Goal: Use online tool/utility: Utilize a website feature to perform a specific function

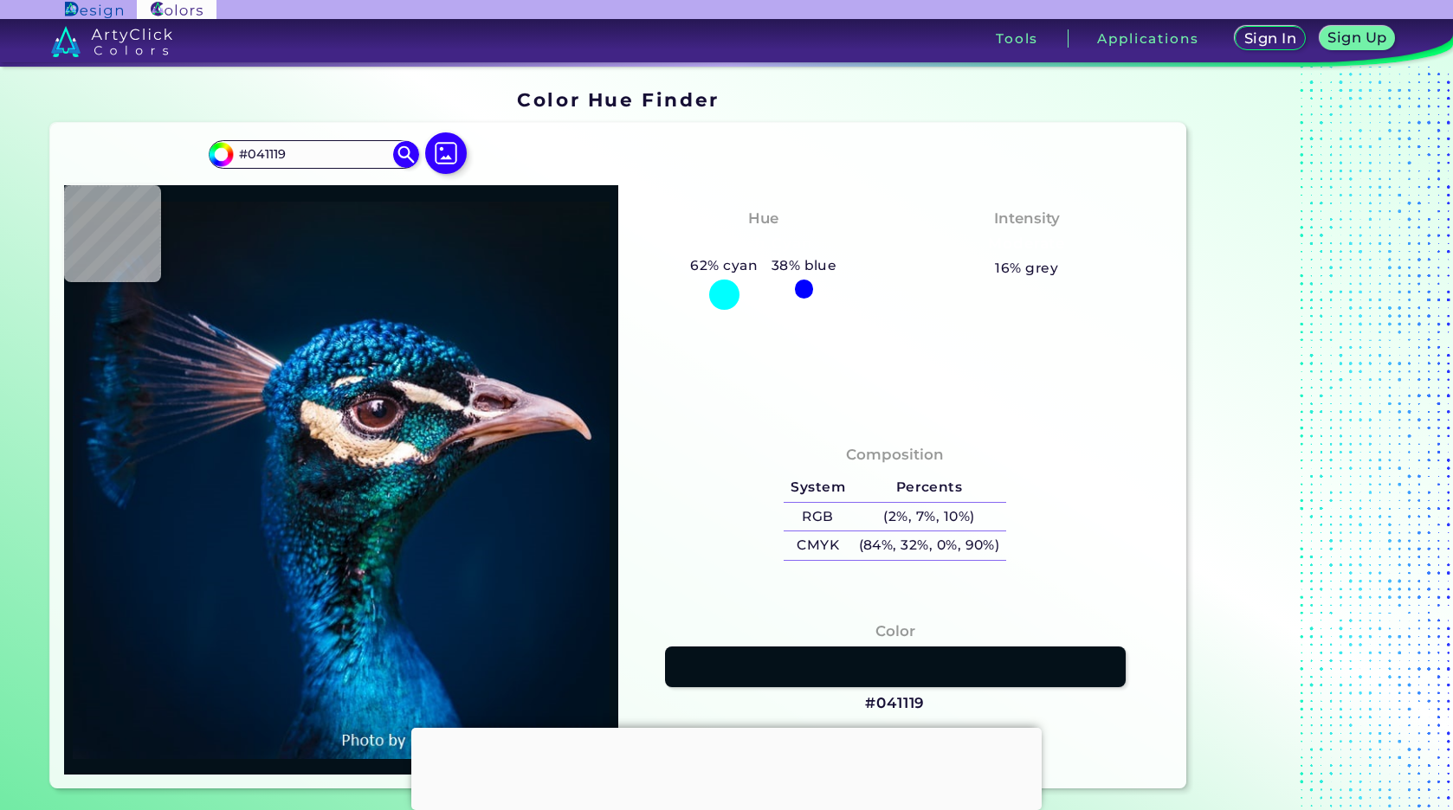
type input "#00162b"
type input "#00162B"
type input "#00162d"
type input "#00162D"
type input "#00172f"
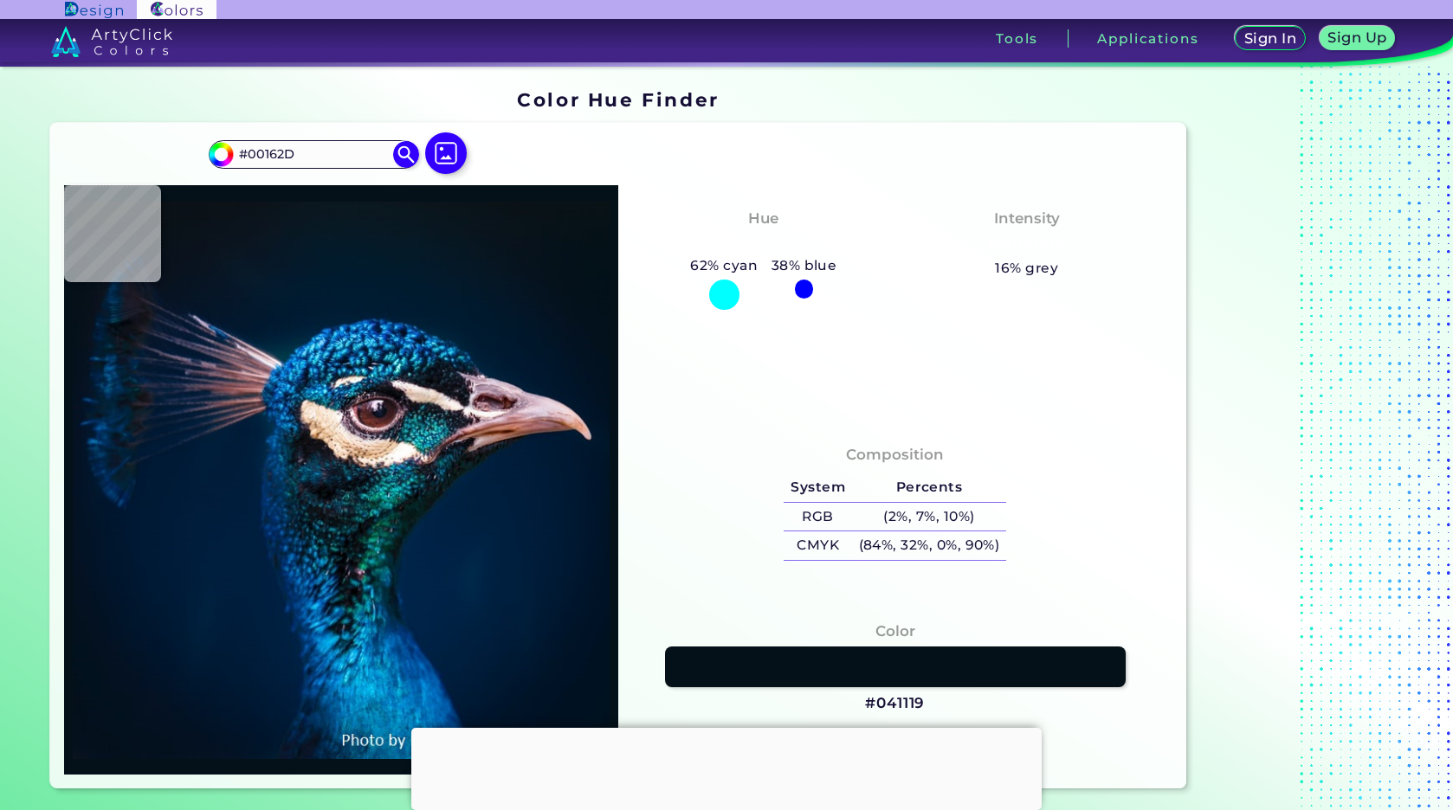
type input "#00172F"
type input "#001830"
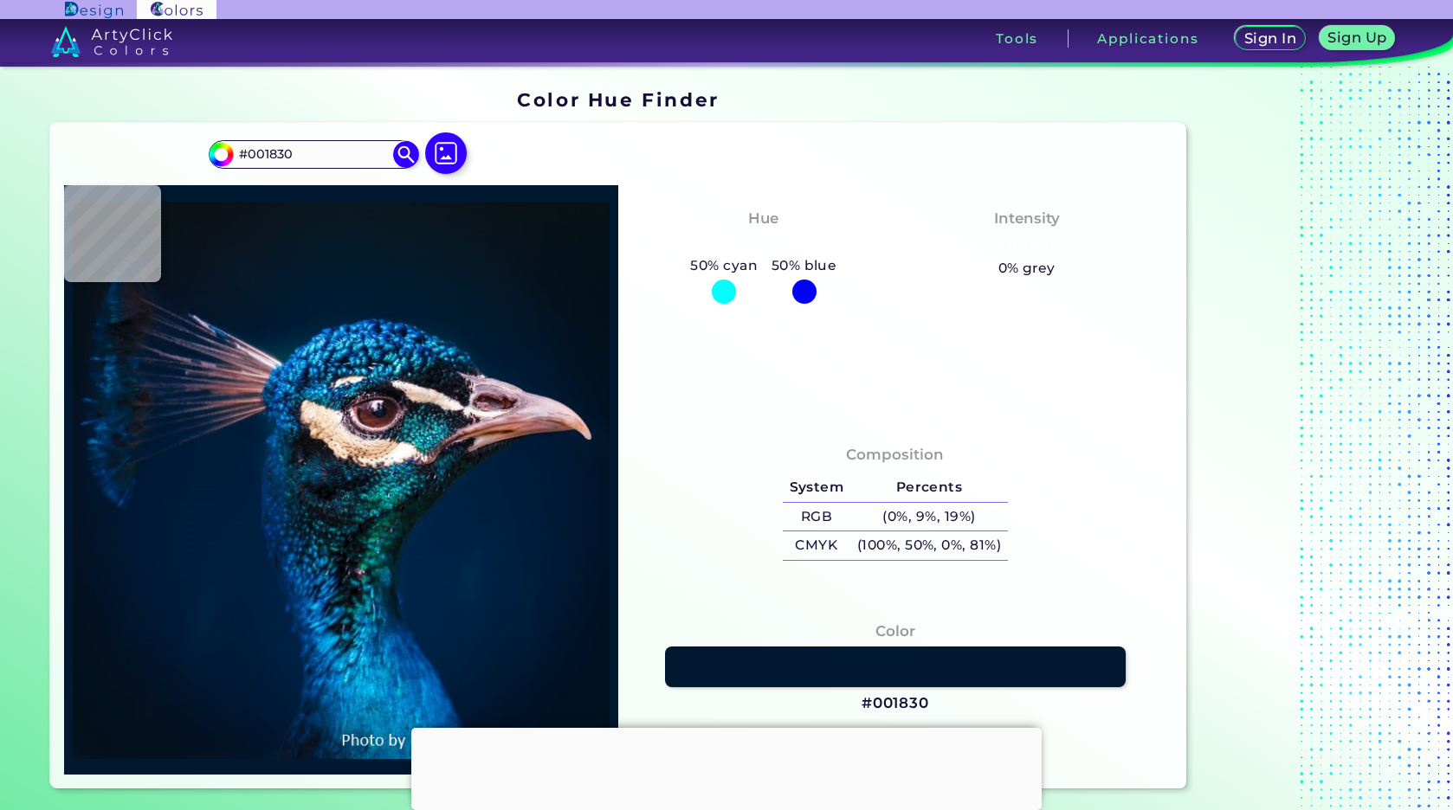
type input "#001832"
type input "#001932"
type input "#001a33"
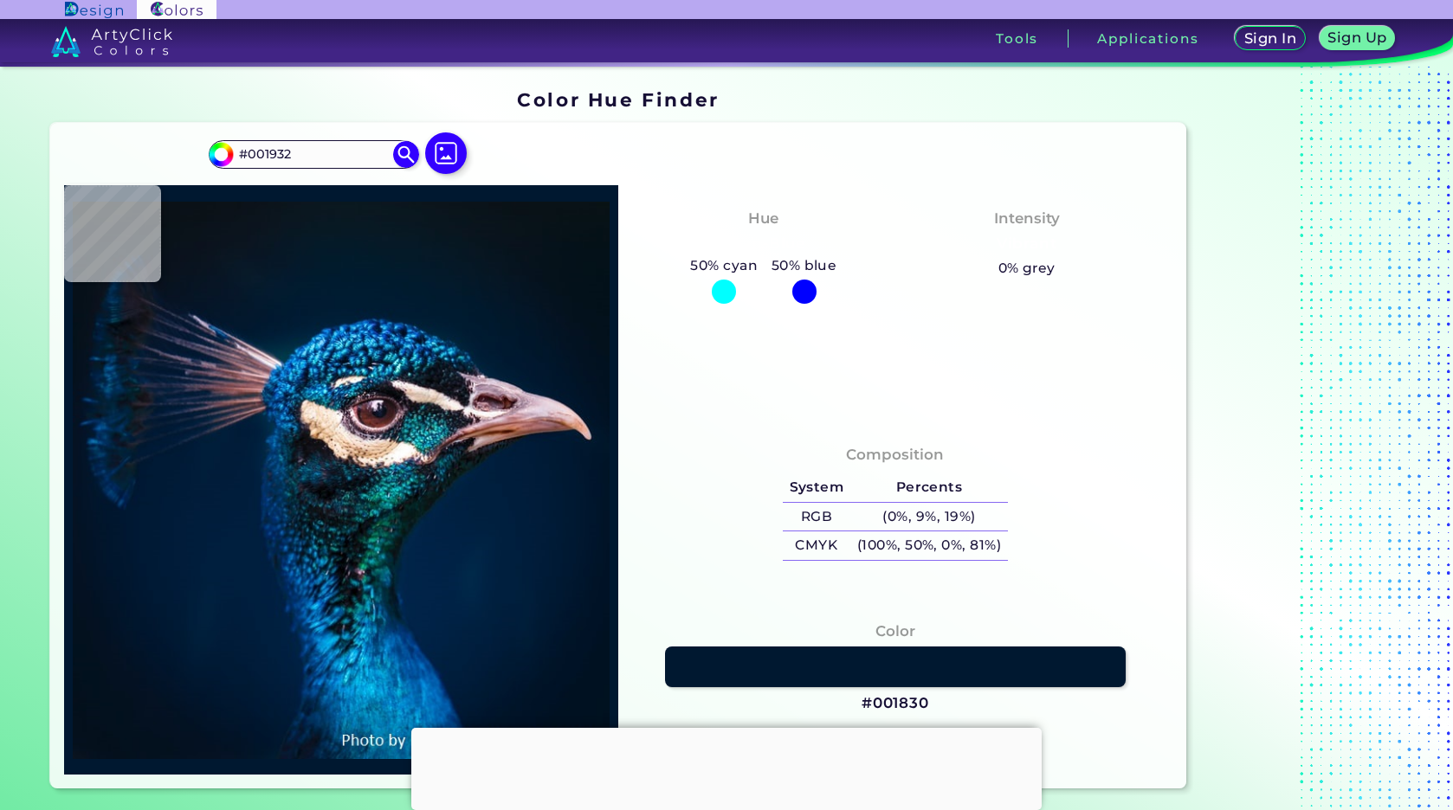
type input "#001A33"
type input "#001a35"
type input "#001A35"
type input "#001932"
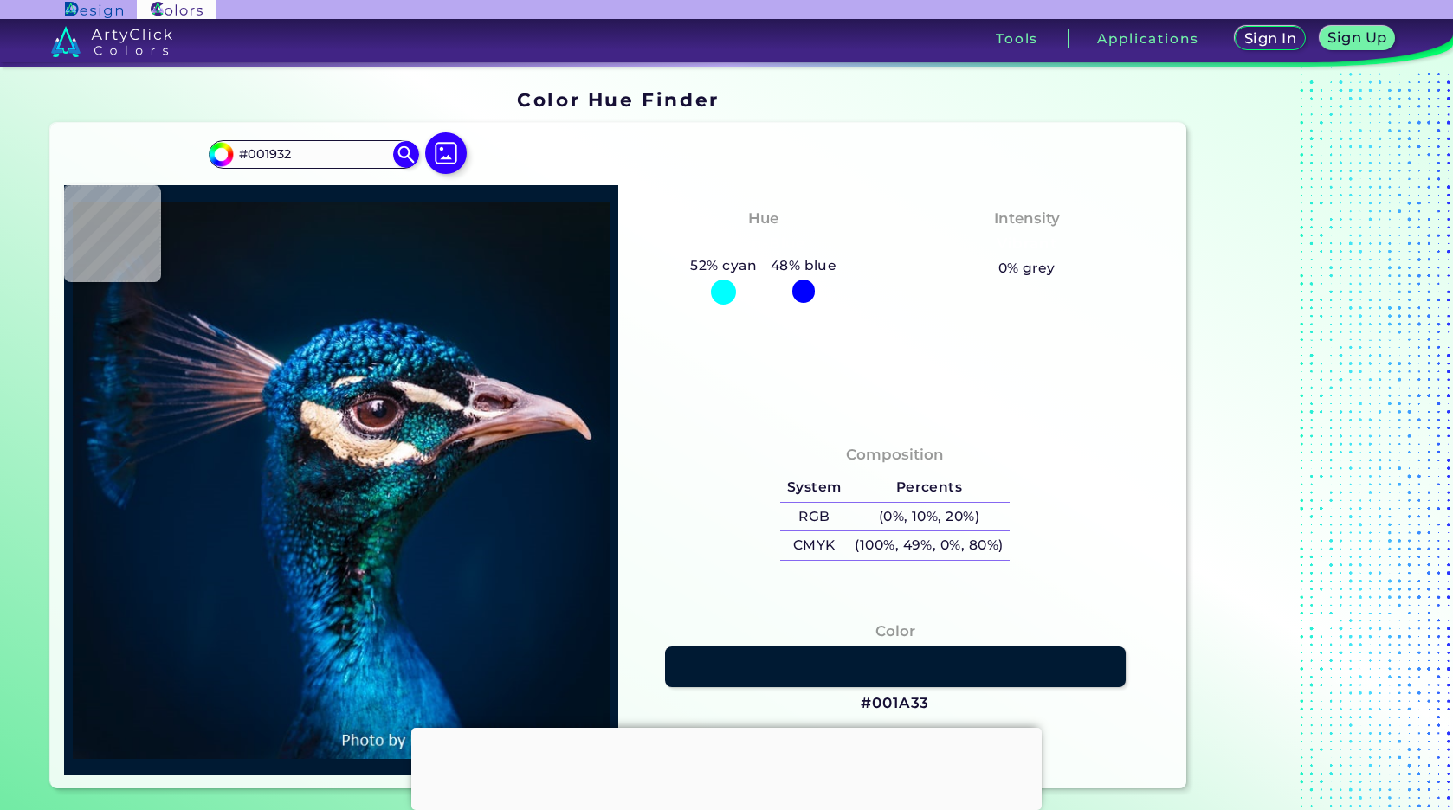
type input "#001832"
type input "#001831"
type input "#001830"
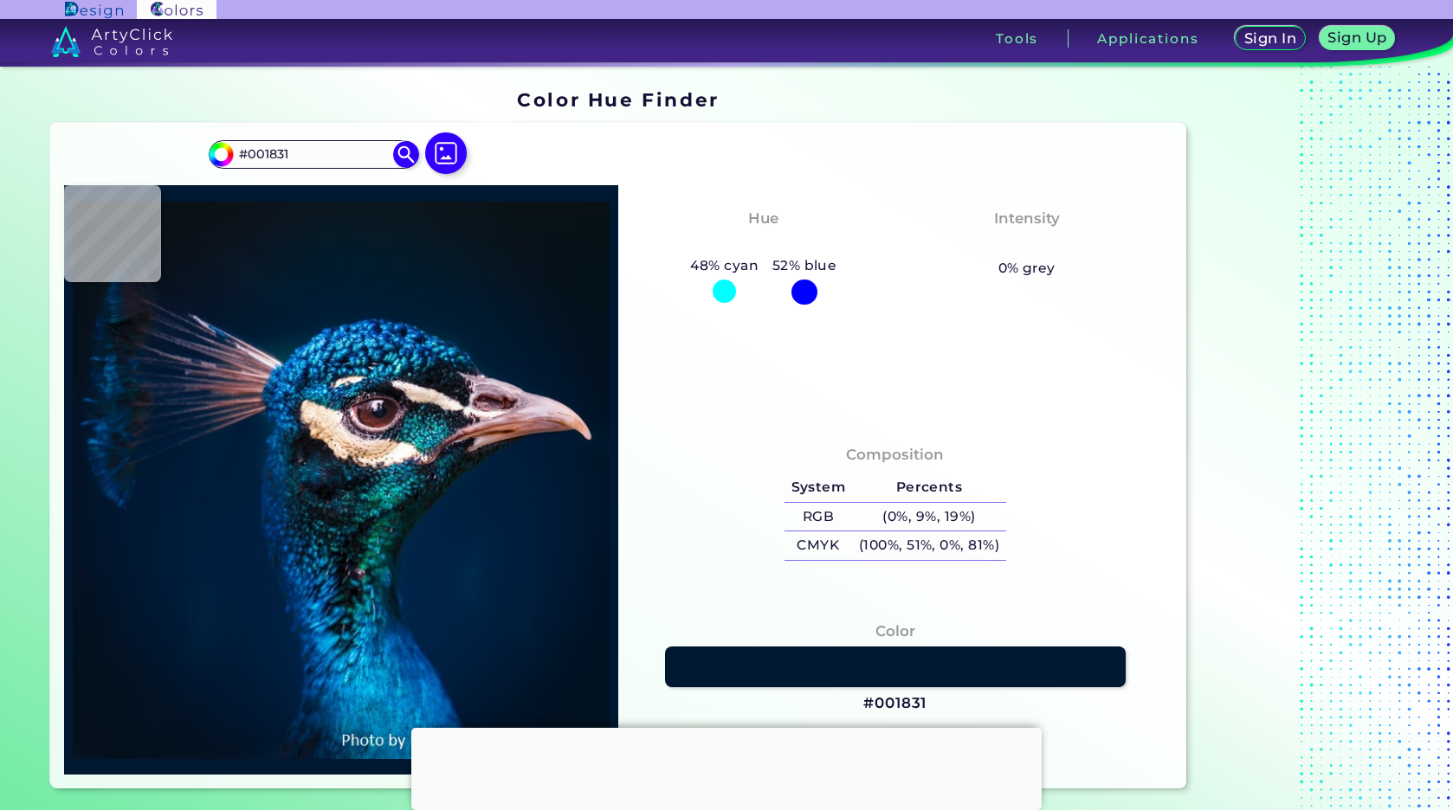
type input "#001830"
type input "#01172f"
type input "#01172F"
type input "#00162d"
type input "#00162D"
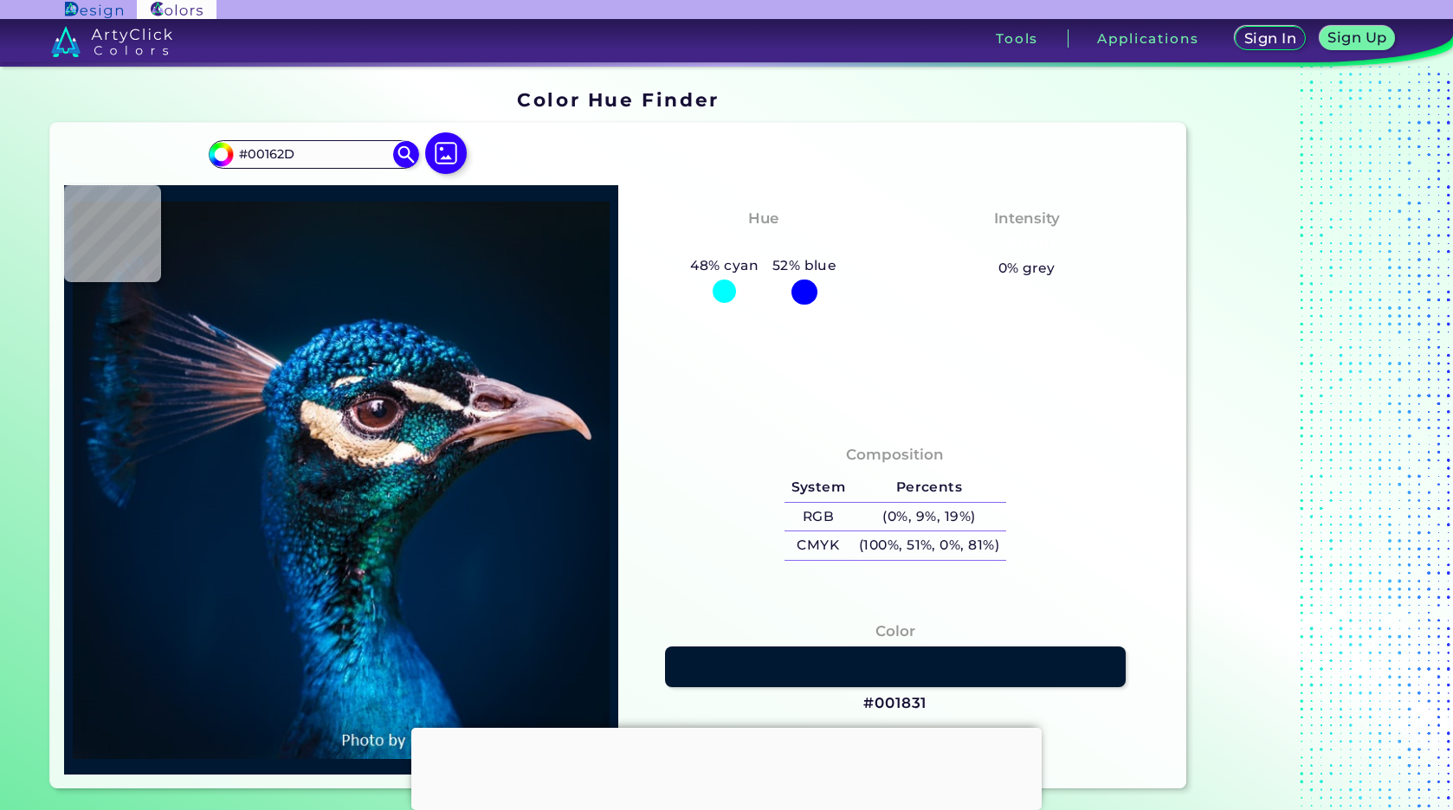
type input "#001429"
click at [451, 151] on img at bounding box center [446, 153] width 50 height 50
click at [0, 0] on input "file" at bounding box center [0, 0] width 0 height 0
type input "#021220"
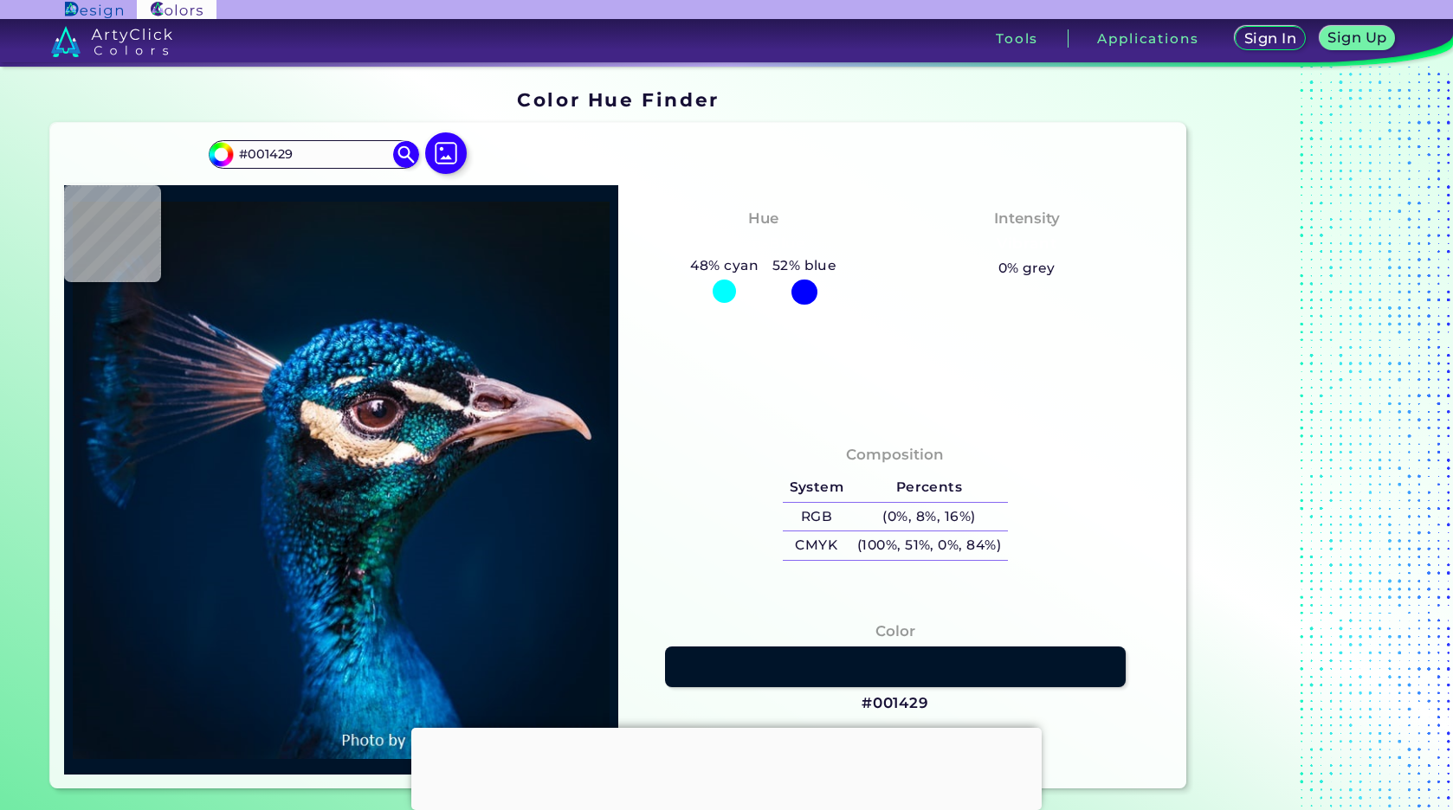
type input "#021220"
type input "#021221"
type input "#031223"
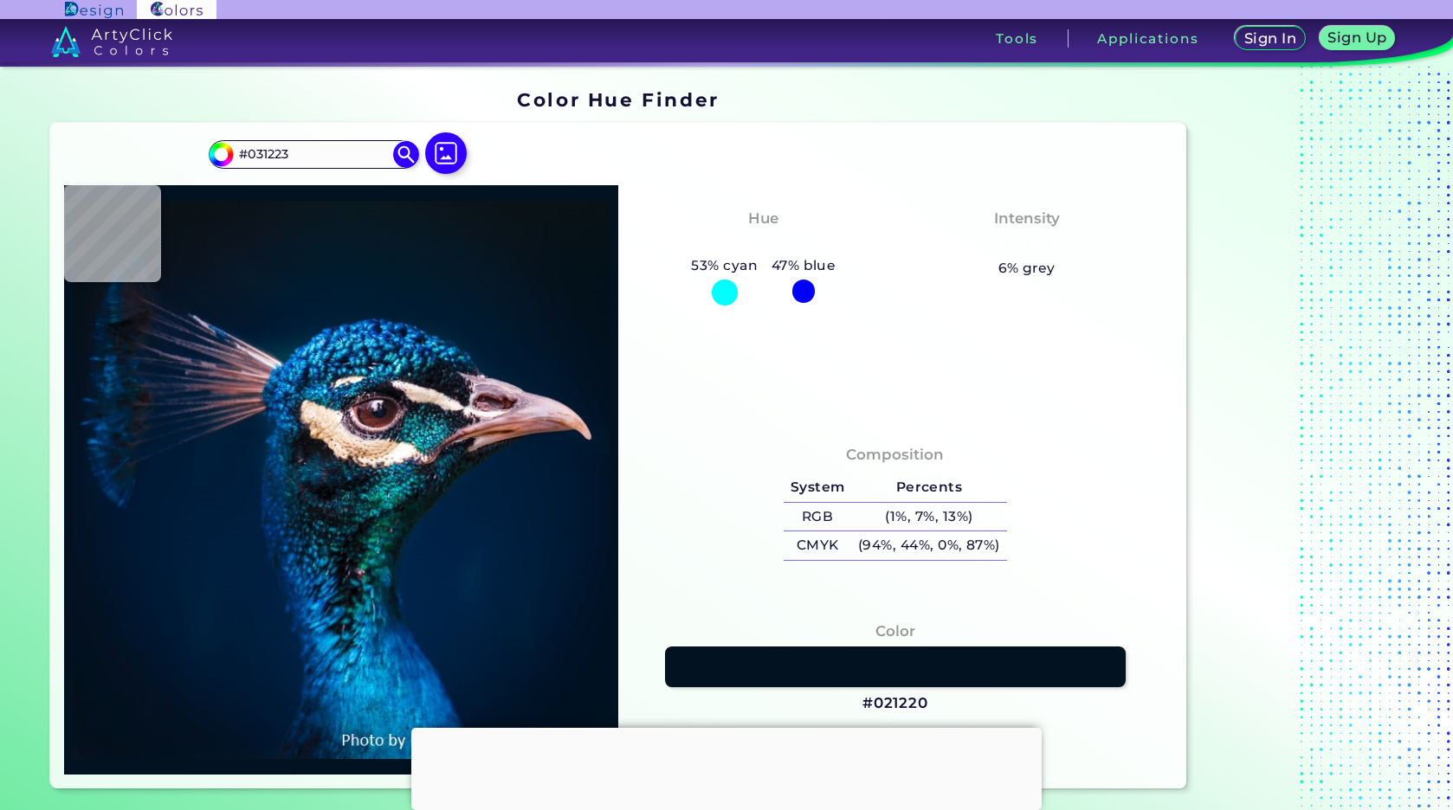
type input "#011629"
type input "#01182a"
type input "#01182A"
type input "#00192d"
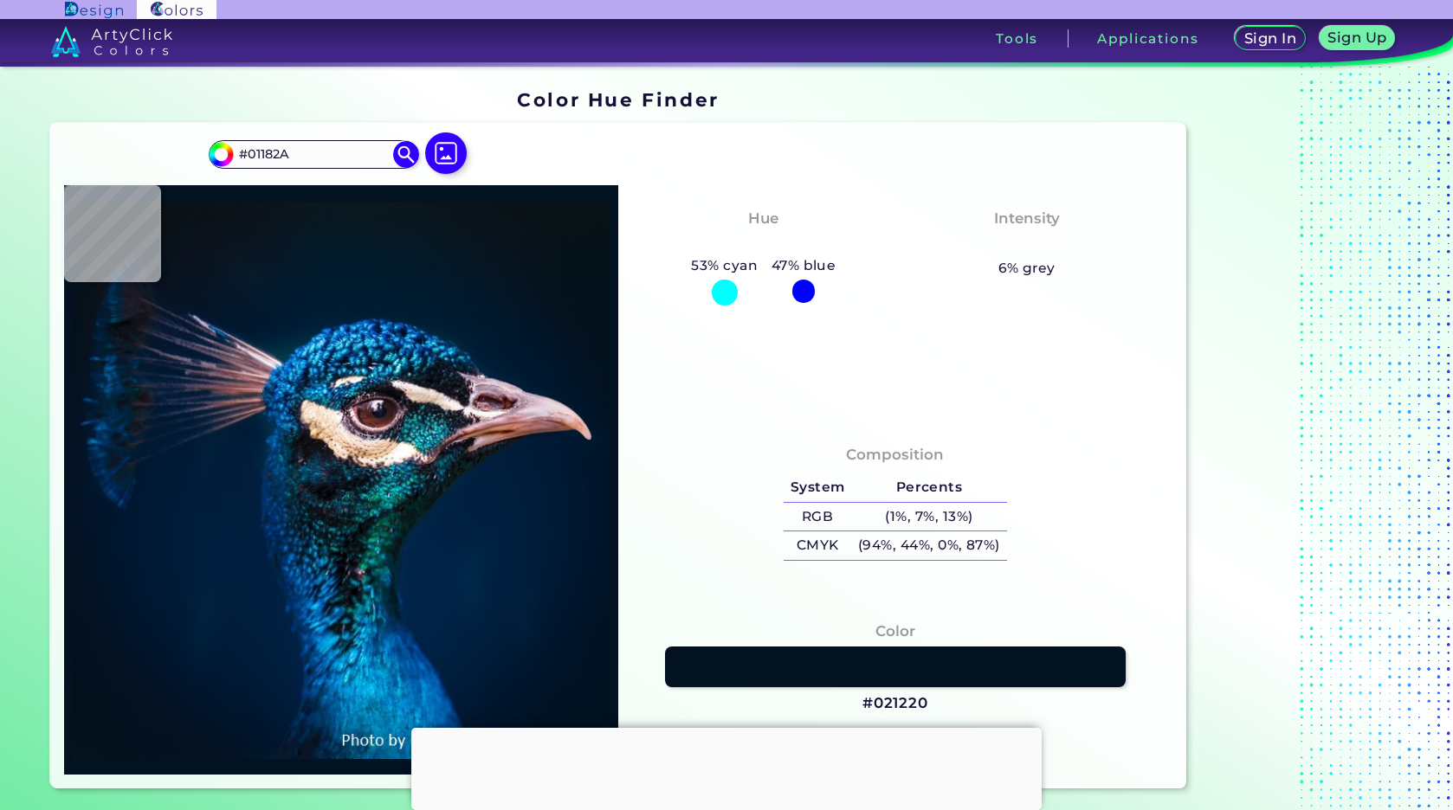
type input "#00192D"
type input "#001b2f"
type input "#001B2F"
type input "#001c31"
type input "#001C31"
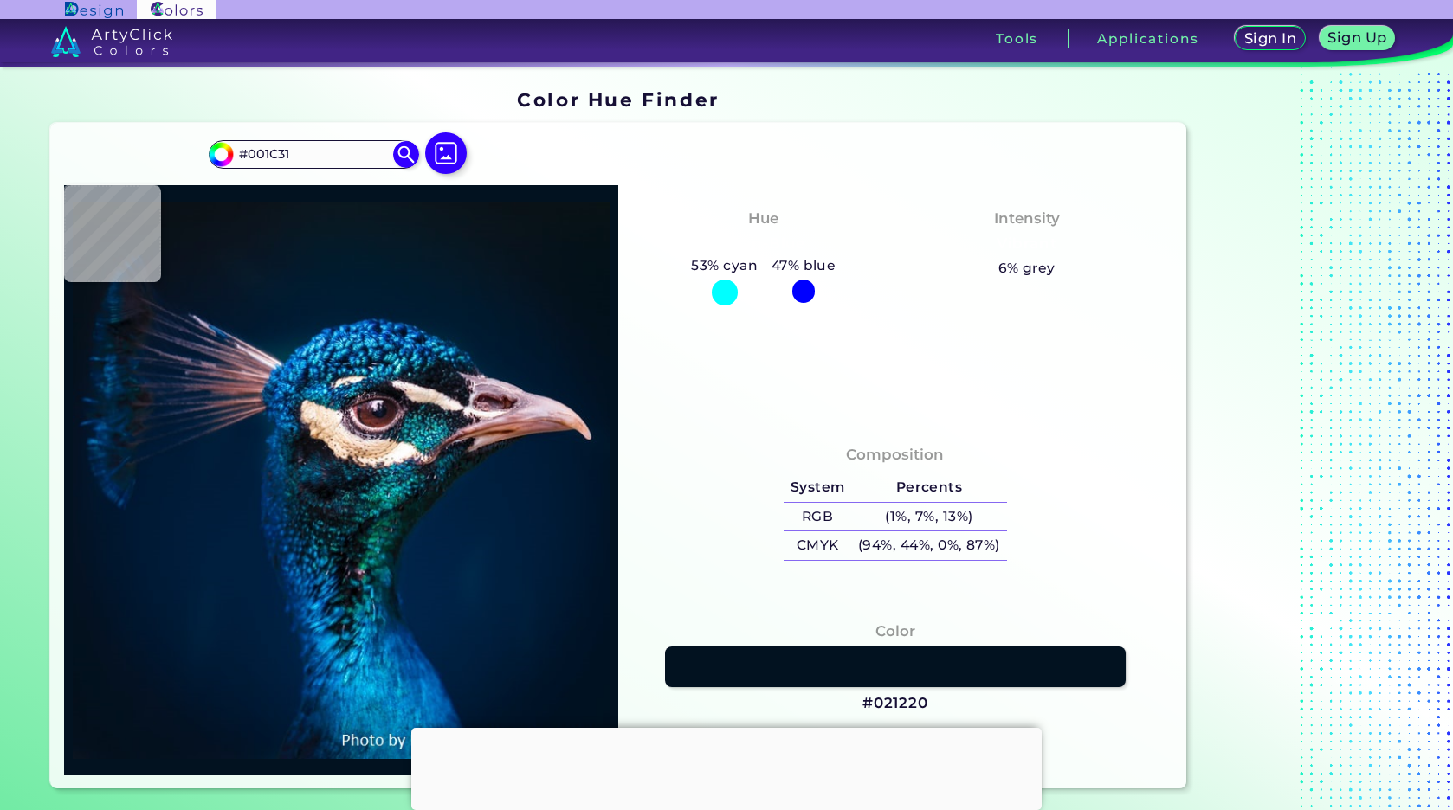
type input "#051a2b"
type input "#051A2B"
type input "#08111c"
type input "#08111C"
type input "#041119"
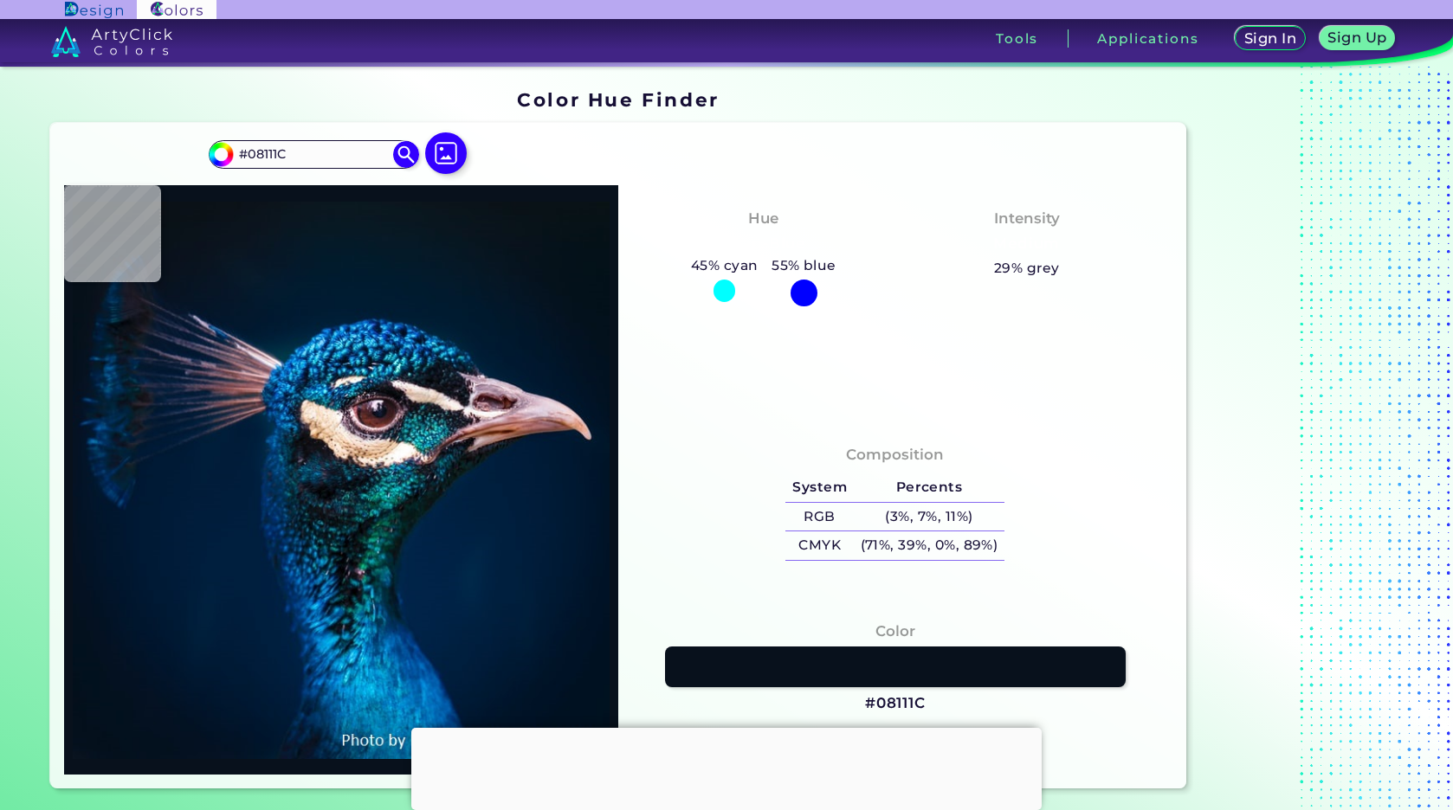
type input "#041119"
type input "#05121a"
type input "#05121A"
type input "#05121b"
type input "#05121B"
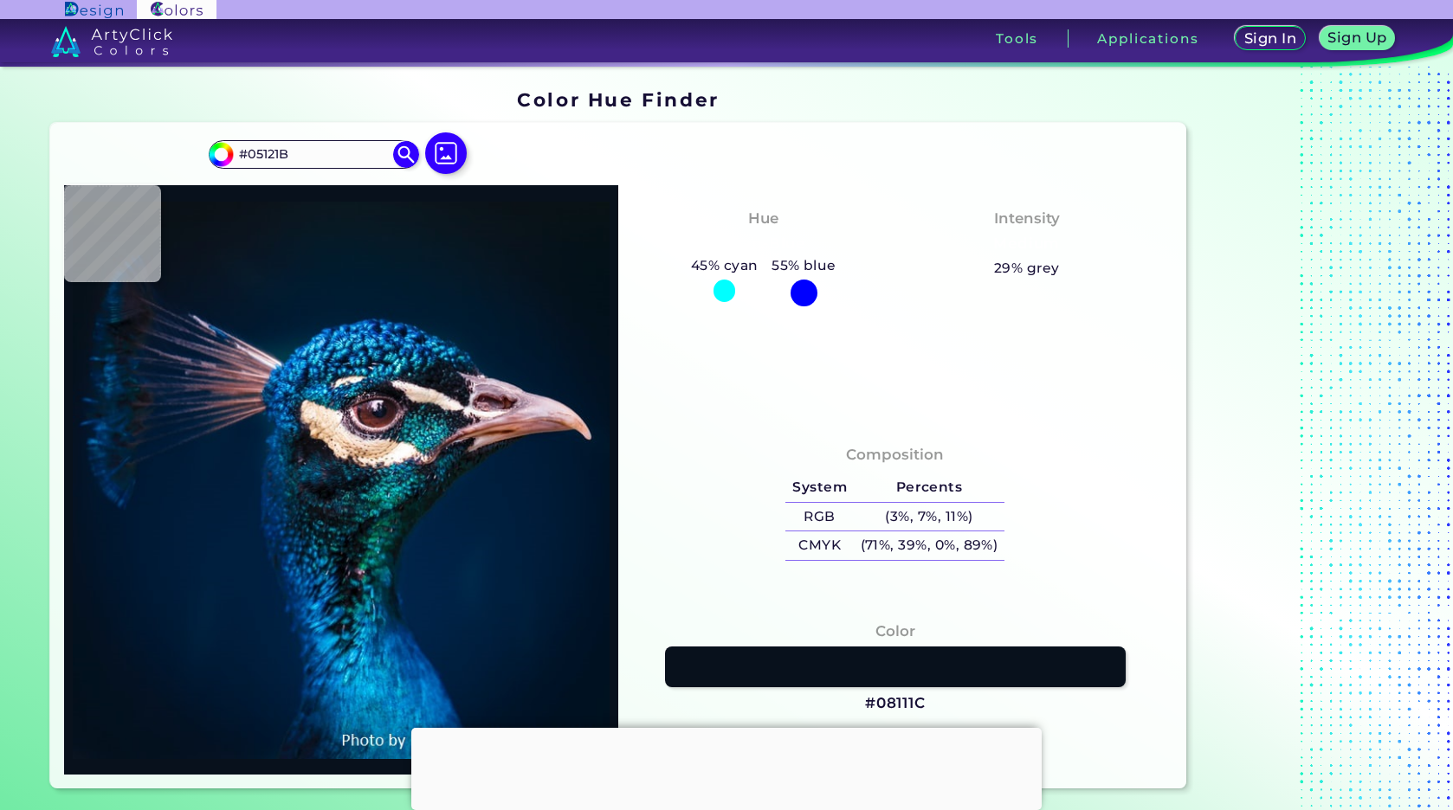
type input "#07111b"
type input "#07111B"
type input "#08121c"
type input "#08121C"
type input "#08121b"
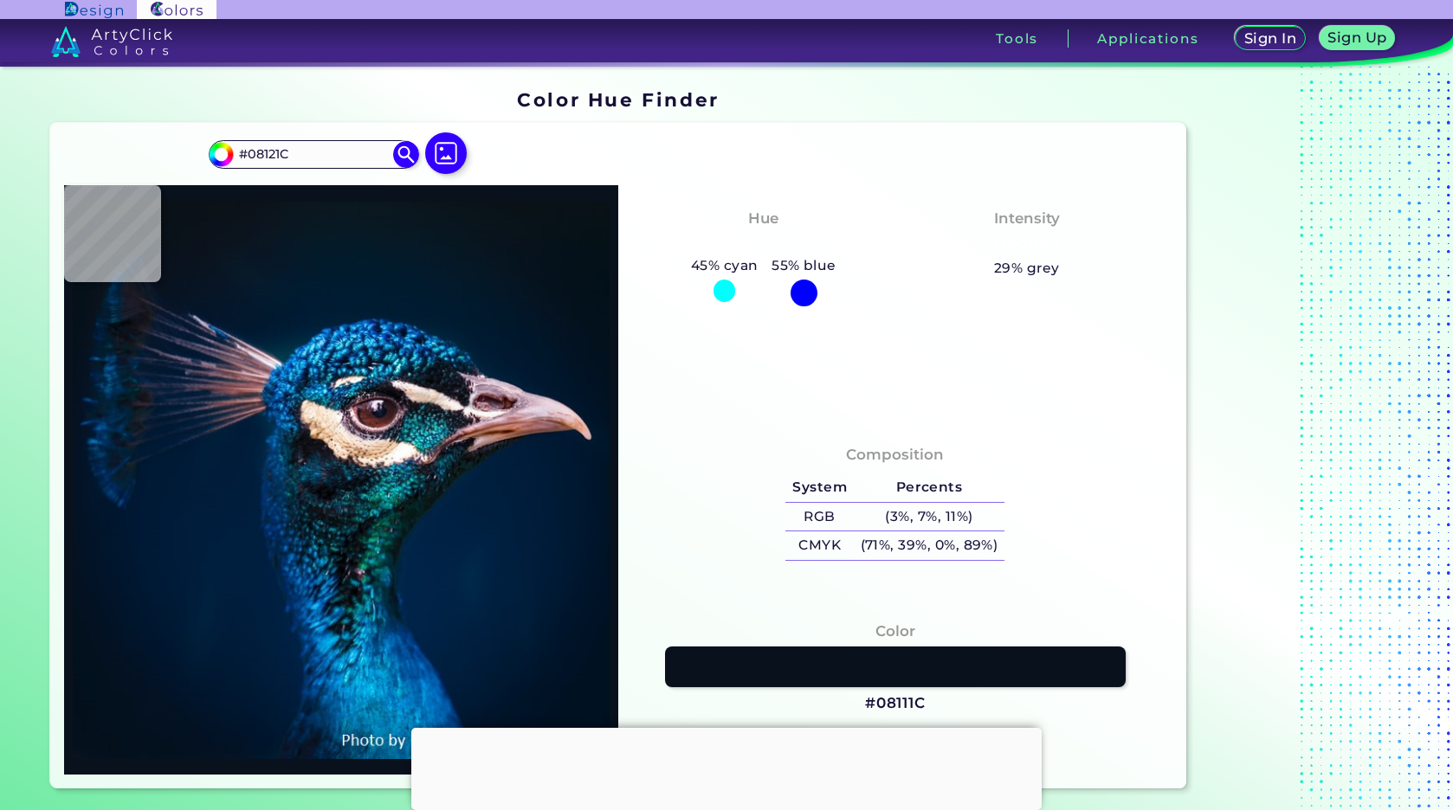
type input "#08121B"
type input "#081319"
type input "#091219"
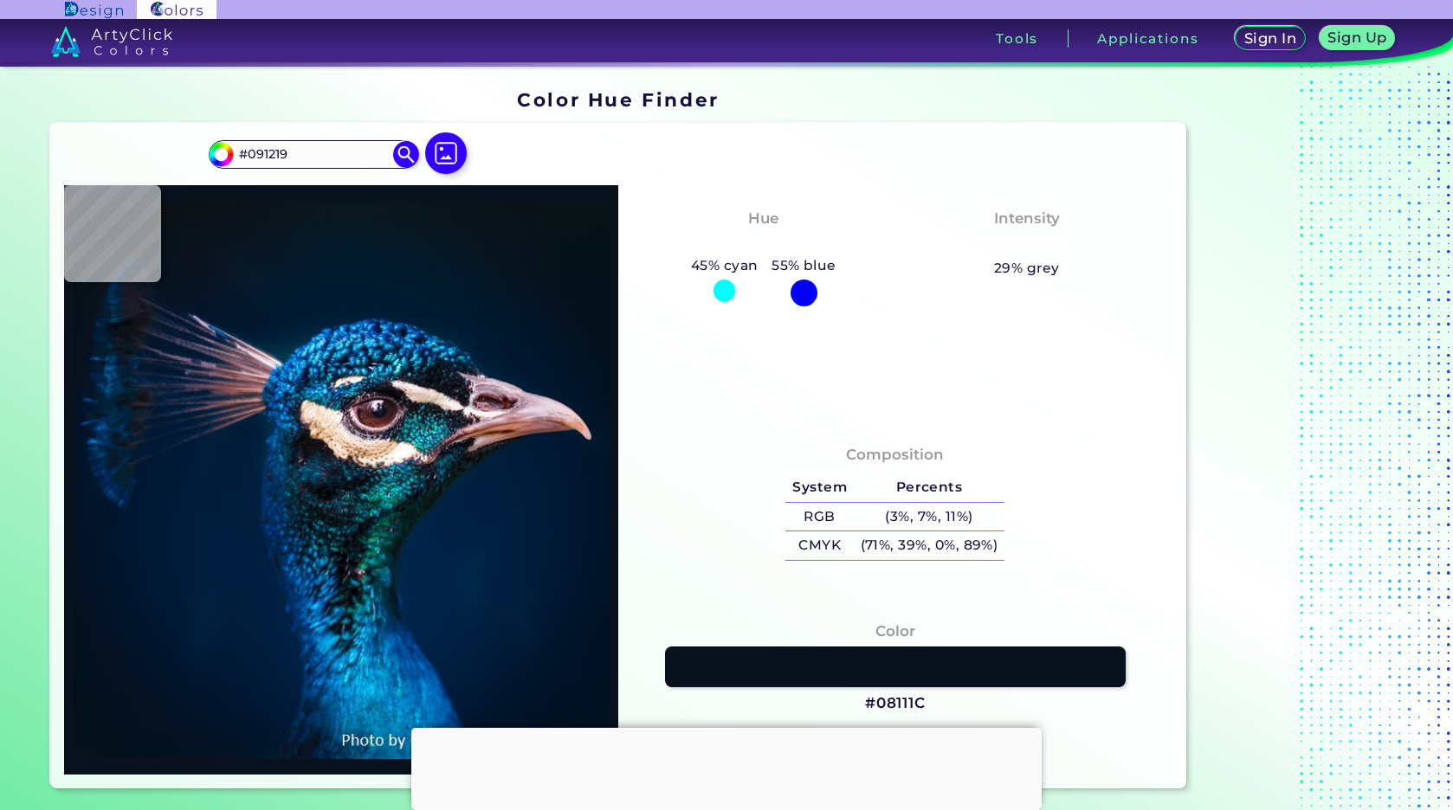
type input "#0a1117"
type input "#0A1117"
type input "#091117"
type input "#091217"
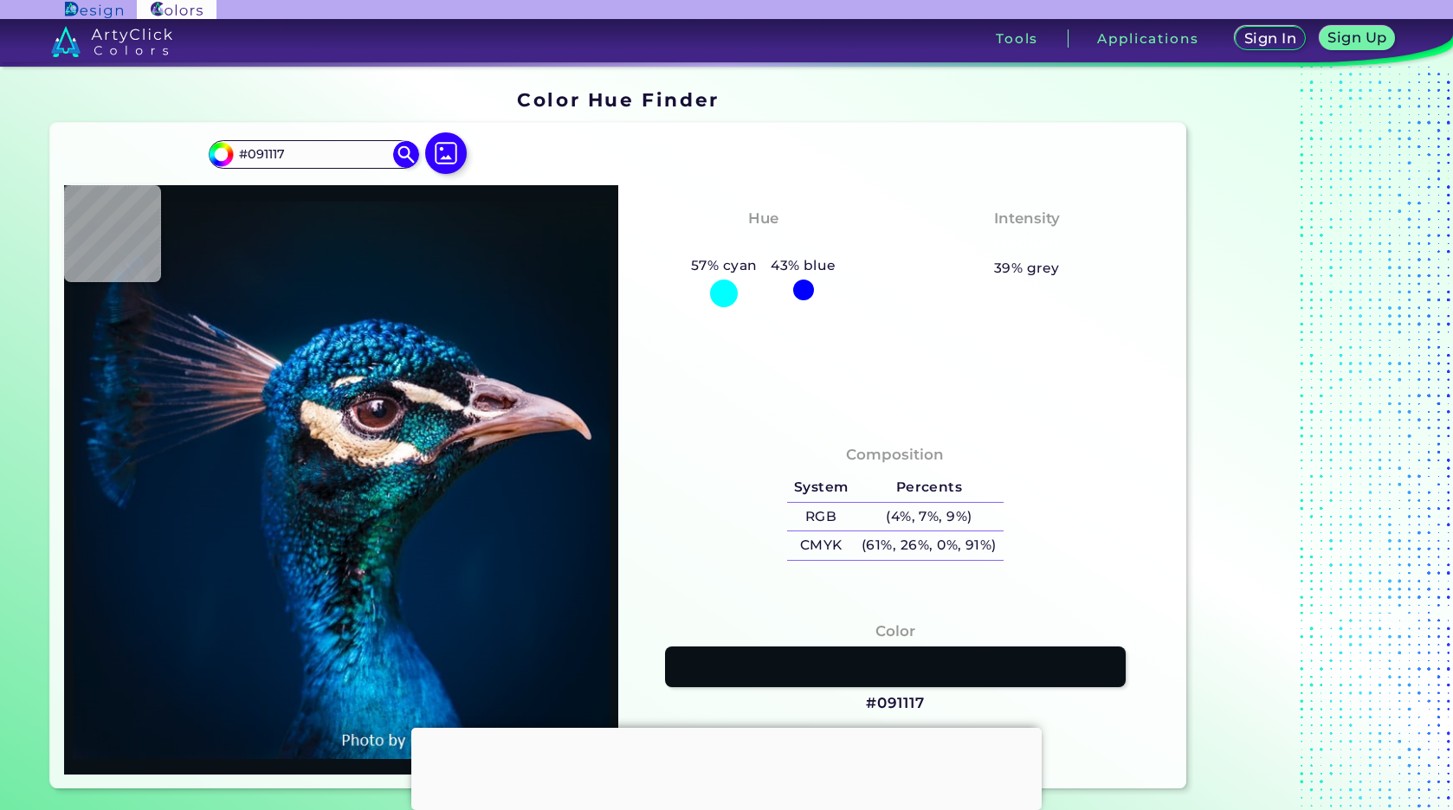
type input "#091217"
type input "#0a1117"
type input "#0A1117"
type input "#091217"
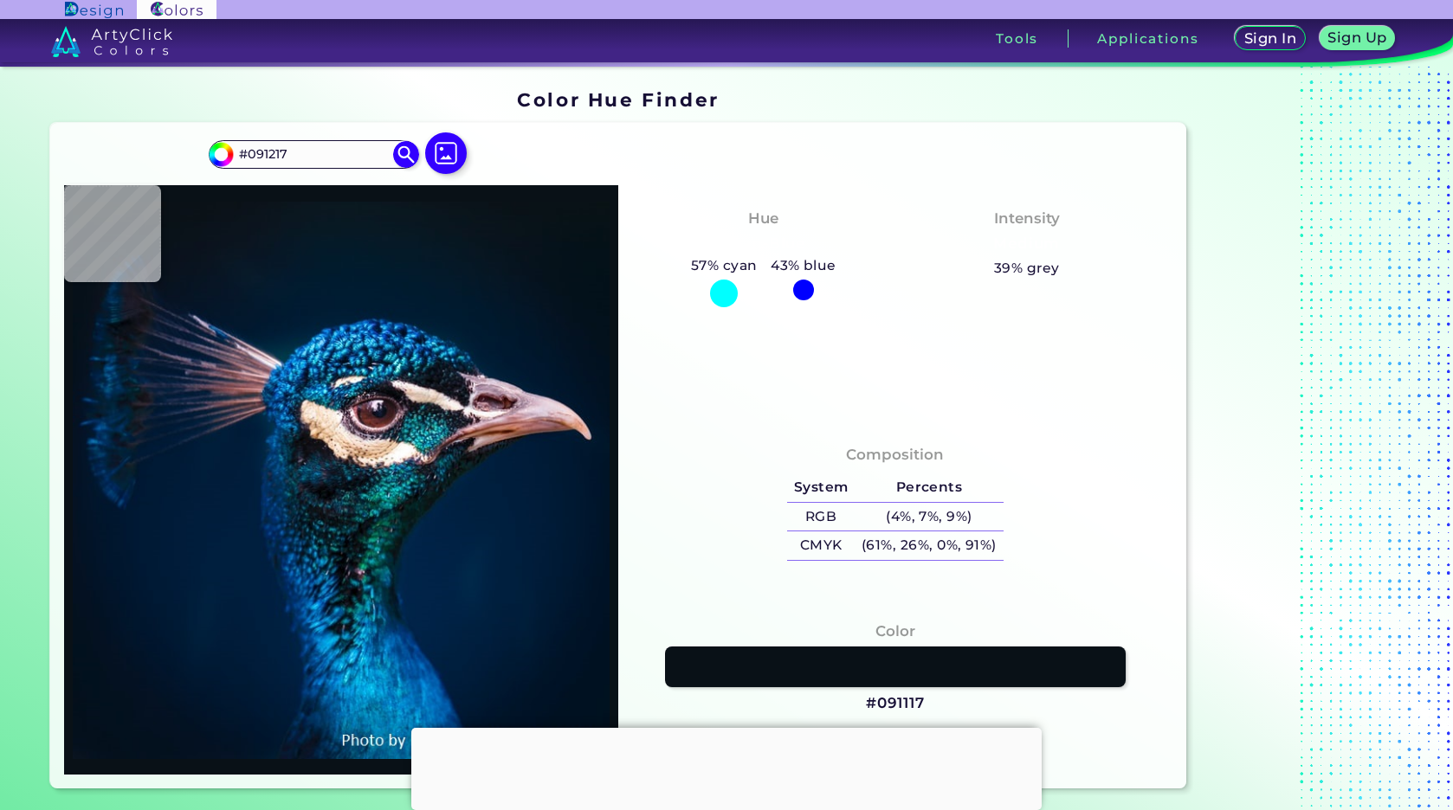
type input "#000000"
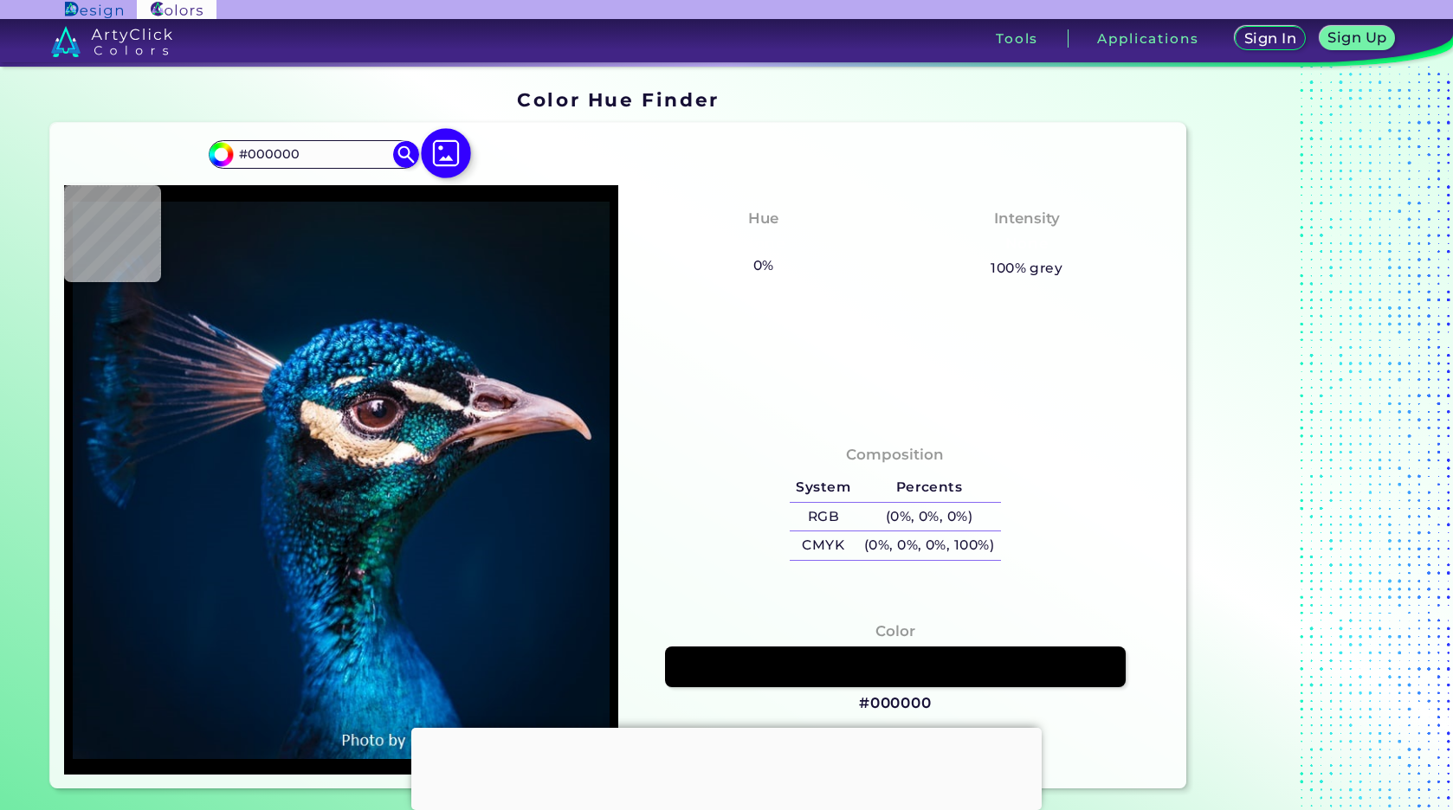
click at [448, 146] on img at bounding box center [446, 153] width 50 height 50
click at [0, 0] on input "file" at bounding box center [0, 0] width 0 height 0
type input "#071218"
type input "#06131f"
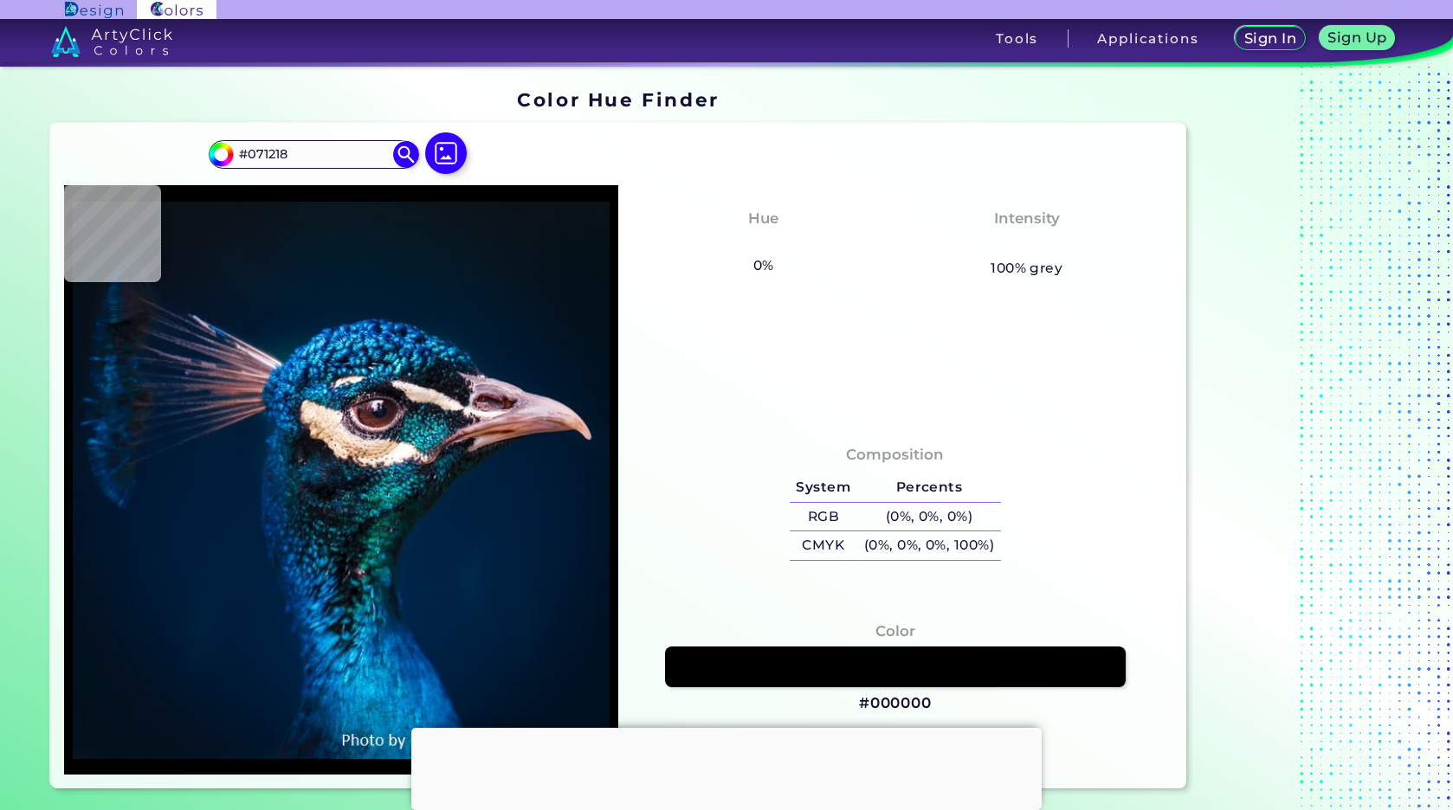
type input "#06131F"
type input "#051827"
type input "#011a2e"
type input "#011A2E"
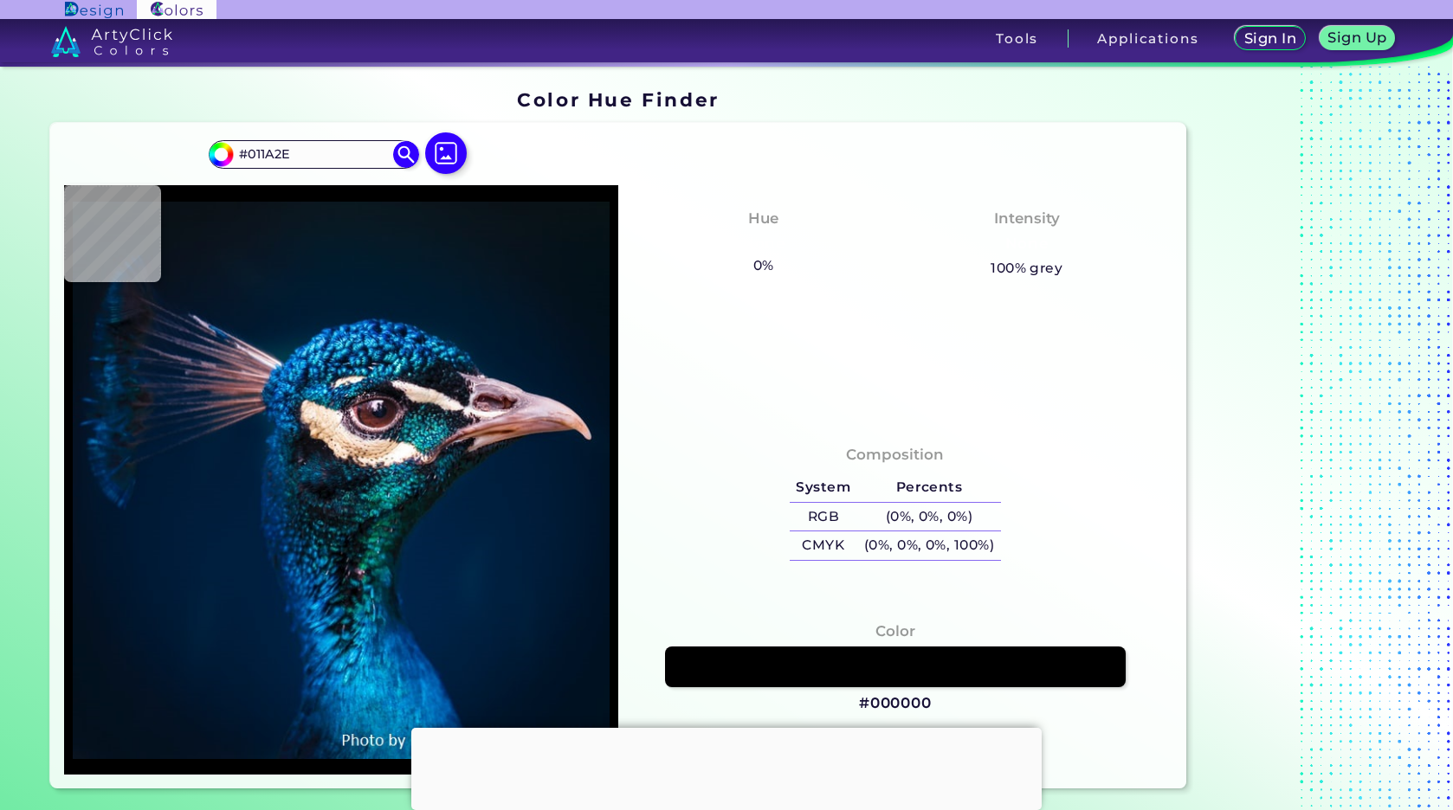
type input "#001c31"
type input "#001C31"
type input "#011b32"
type input "#011B32"
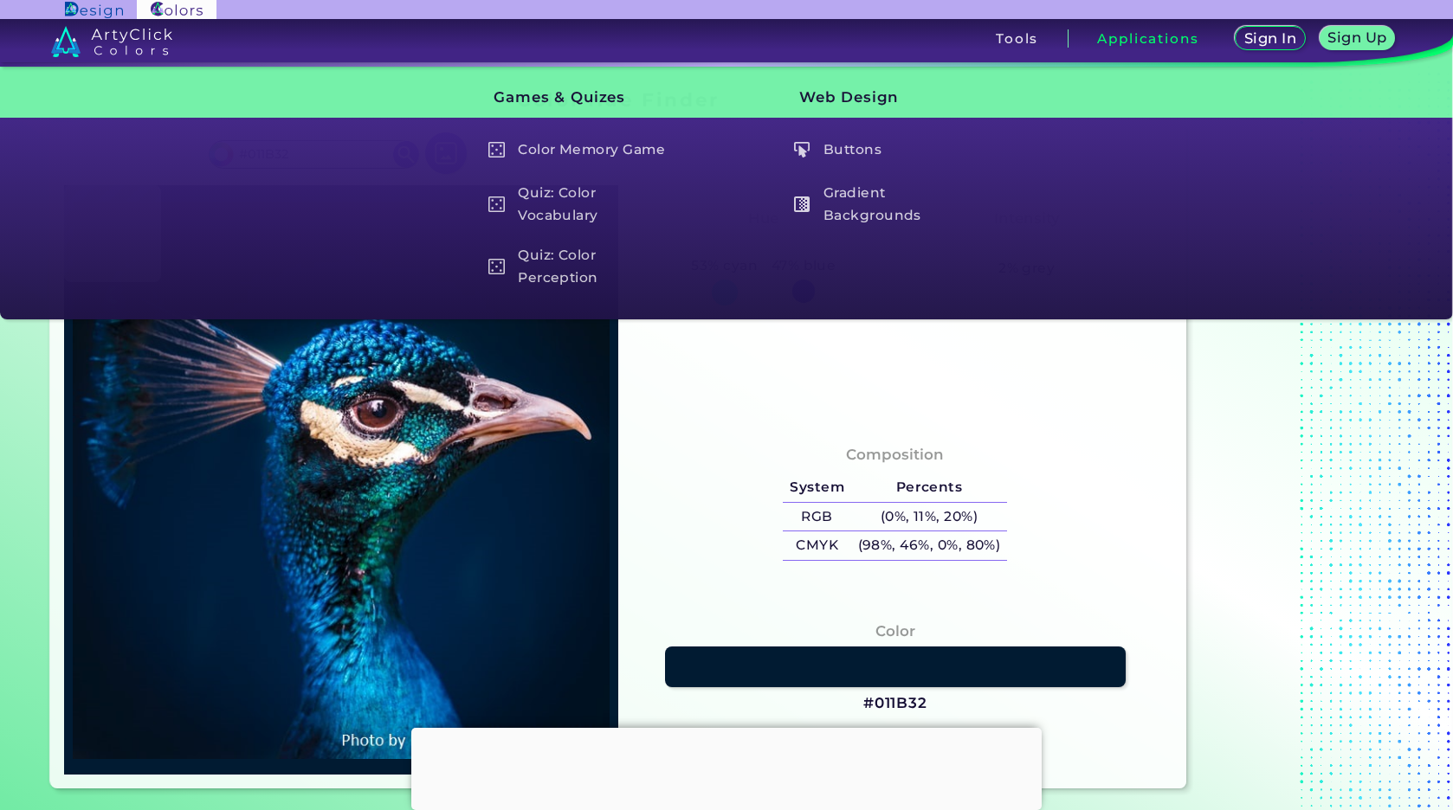
type input "#001a31"
type input "#001A31"
type input "#001b2e"
type input "#001B2E"
type input "#011c2f"
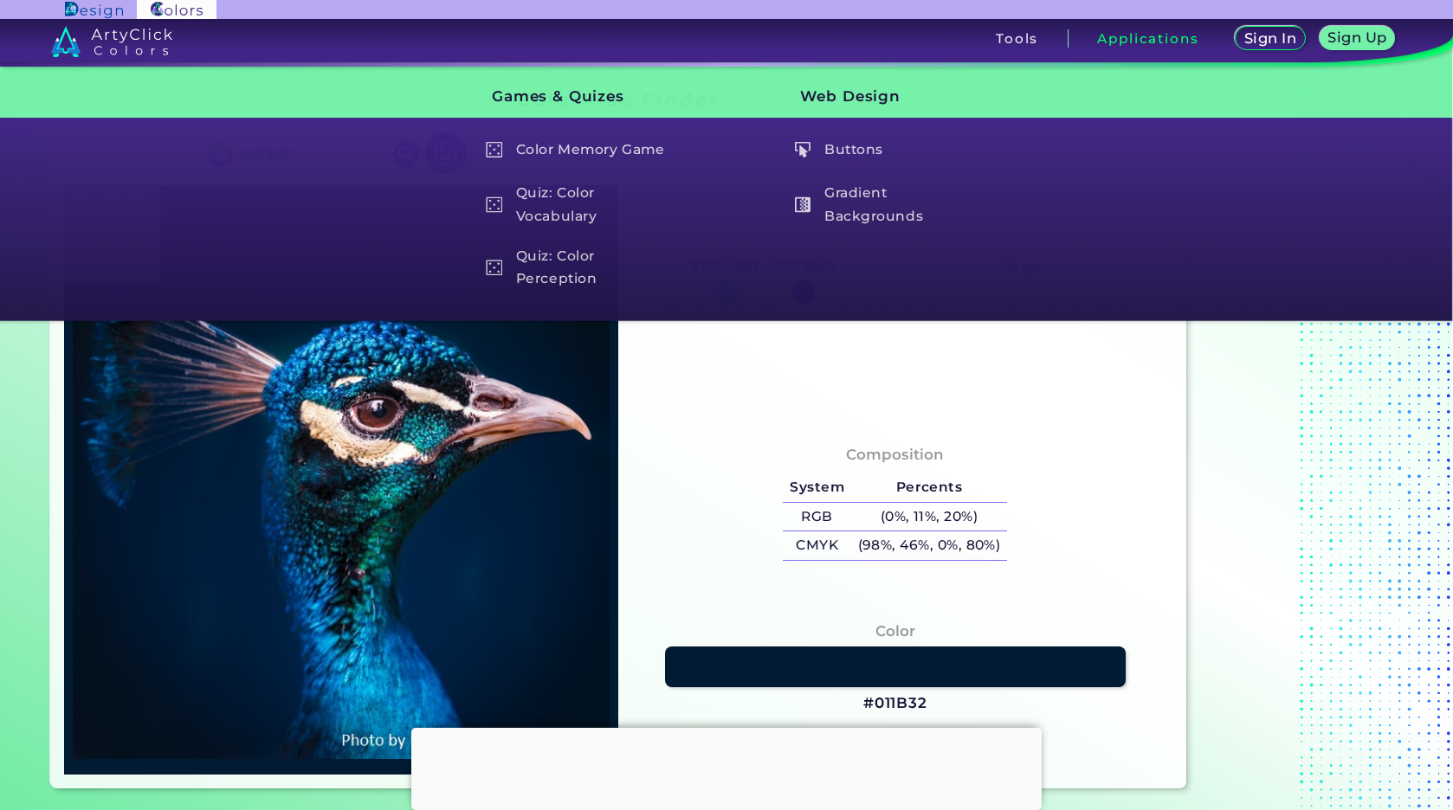
type input "#011C2F"
type input "#001b2e"
type input "#001B2E"
type input "#04121d"
type input "#04121D"
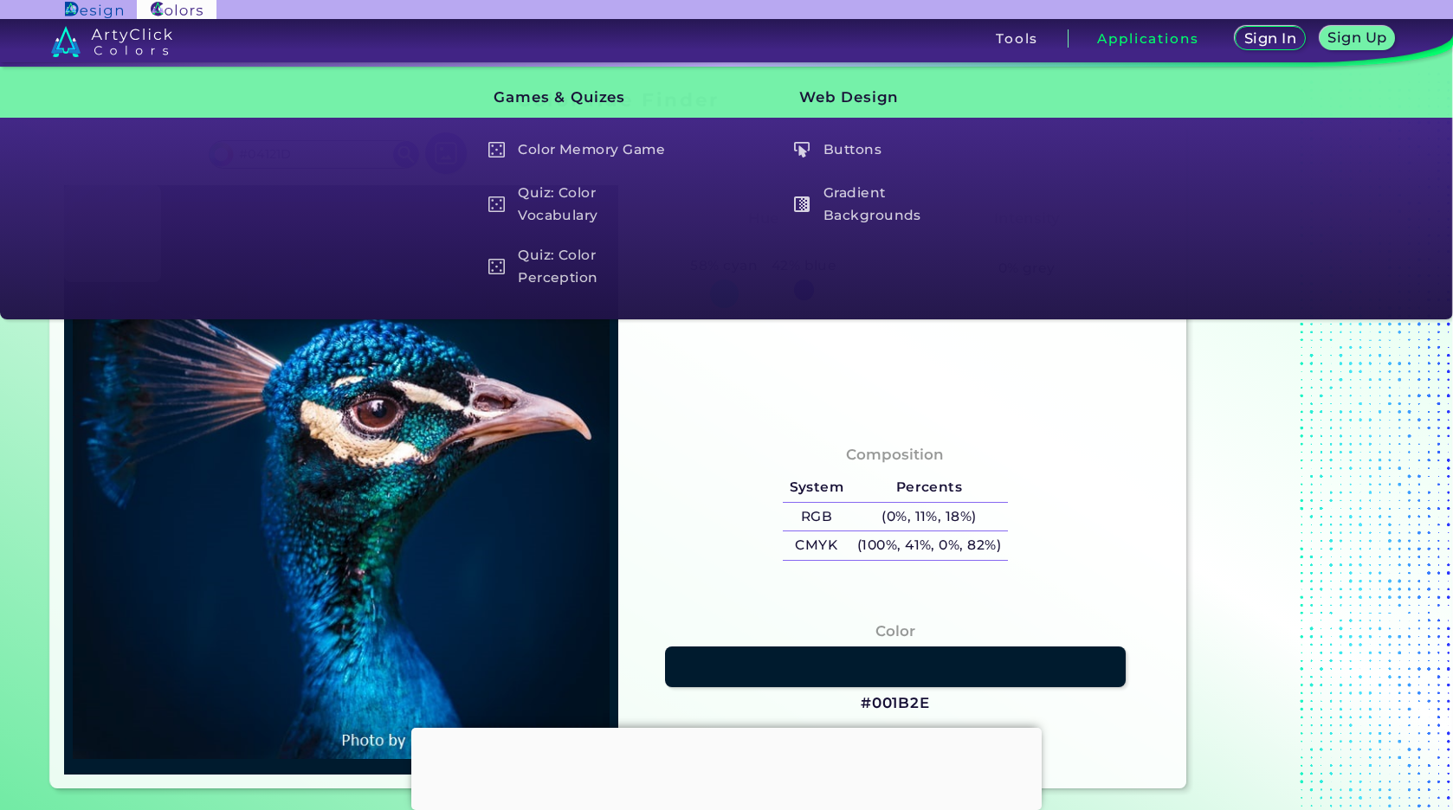
type input "#03111c"
type input "#03111C"
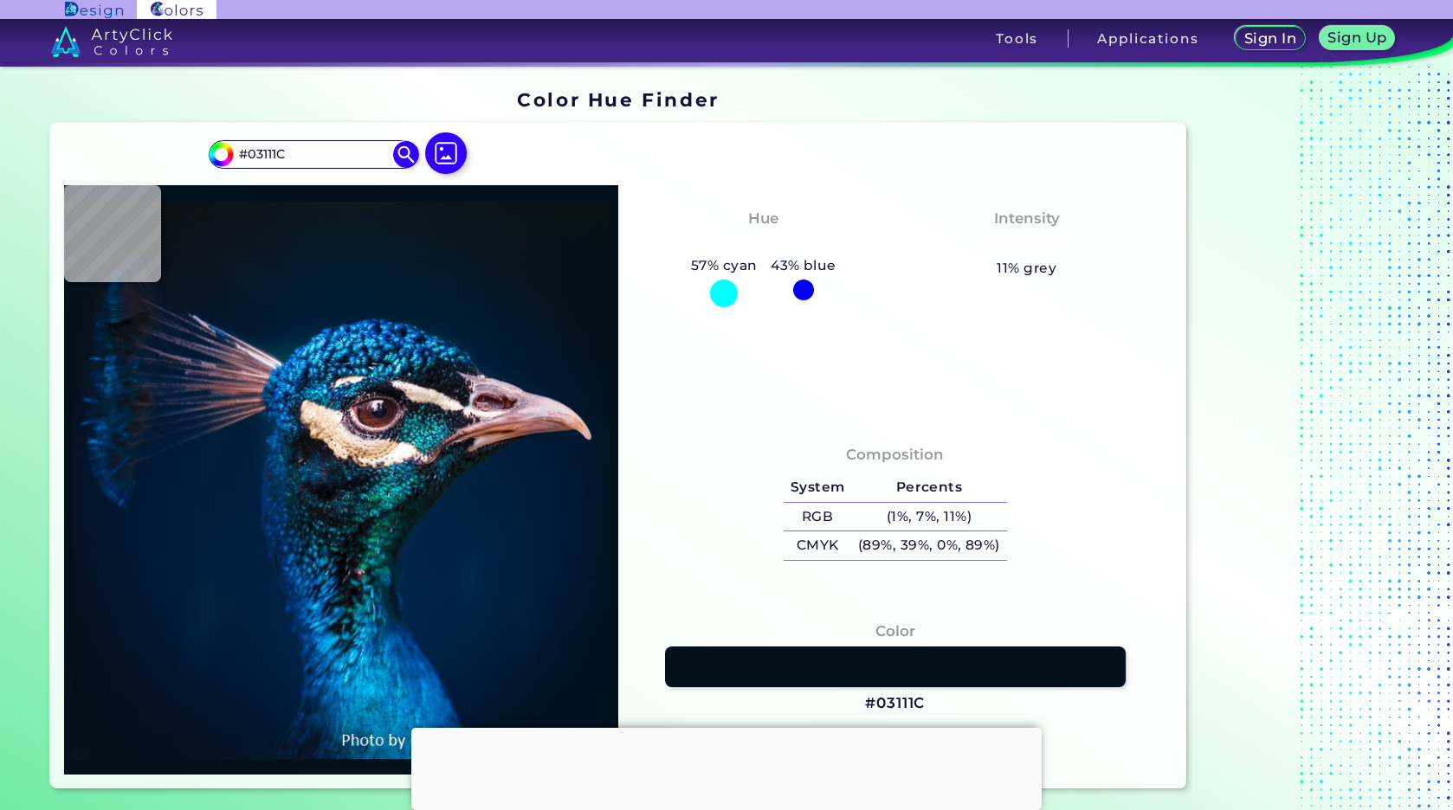
type input "#021019"
type input "#03111a"
type input "#03111A"
type input "#04111a"
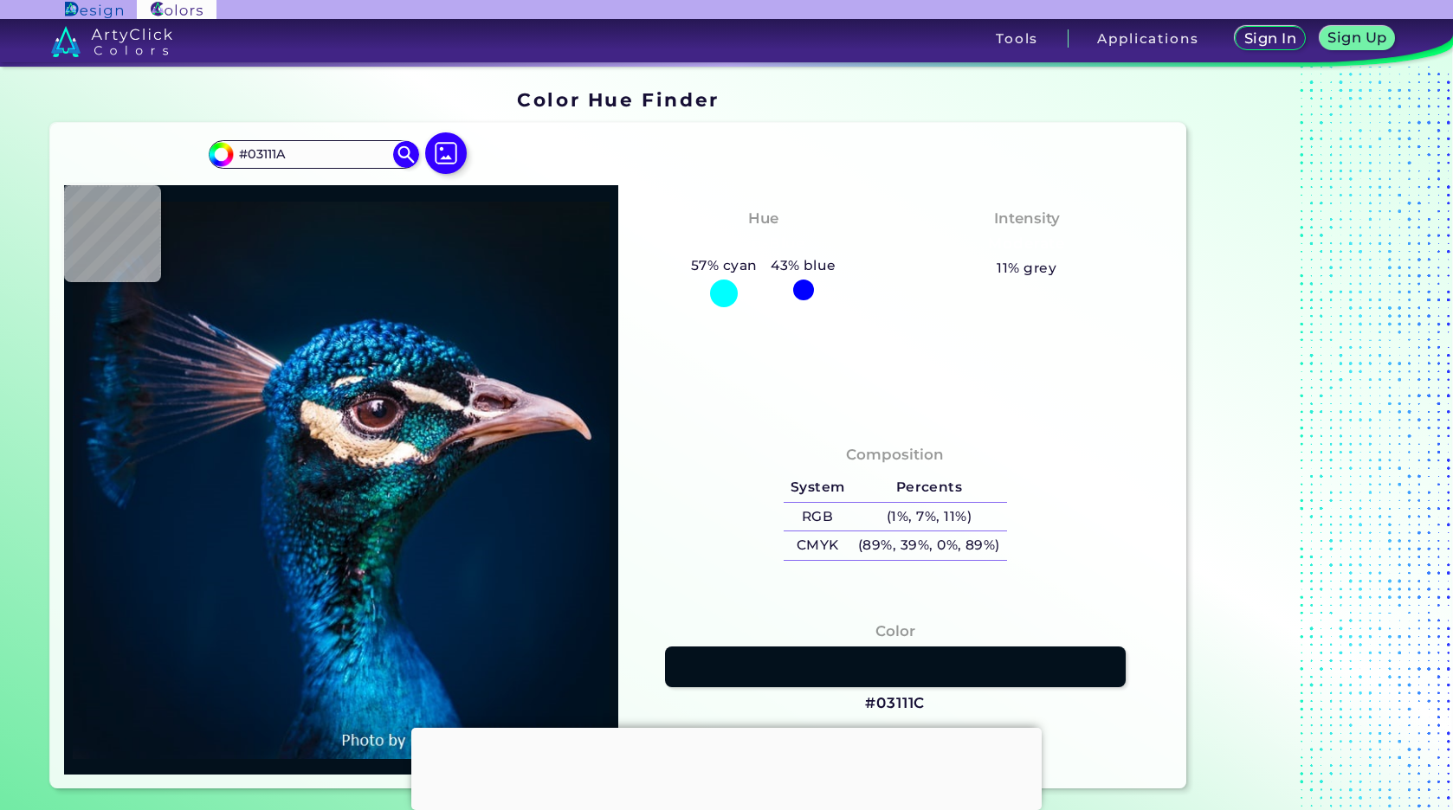
type input "#04111A"
type input "#05121b"
type input "#05121B"
type input "#06131c"
type input "#06131C"
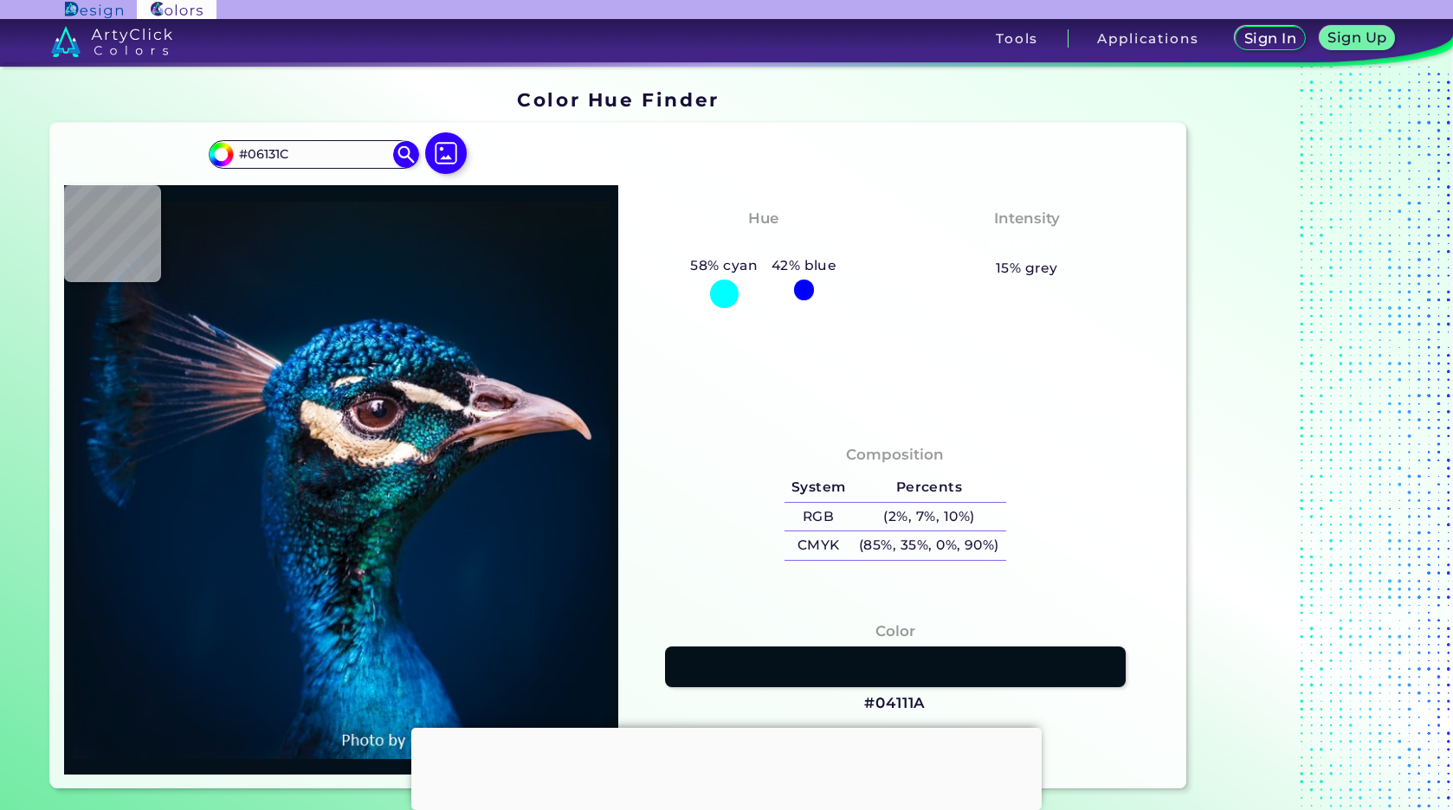
type input "#0a141d"
type input "#0A141D"
type input "#0a151b"
type input "#0A151B"
type input "#0a141b"
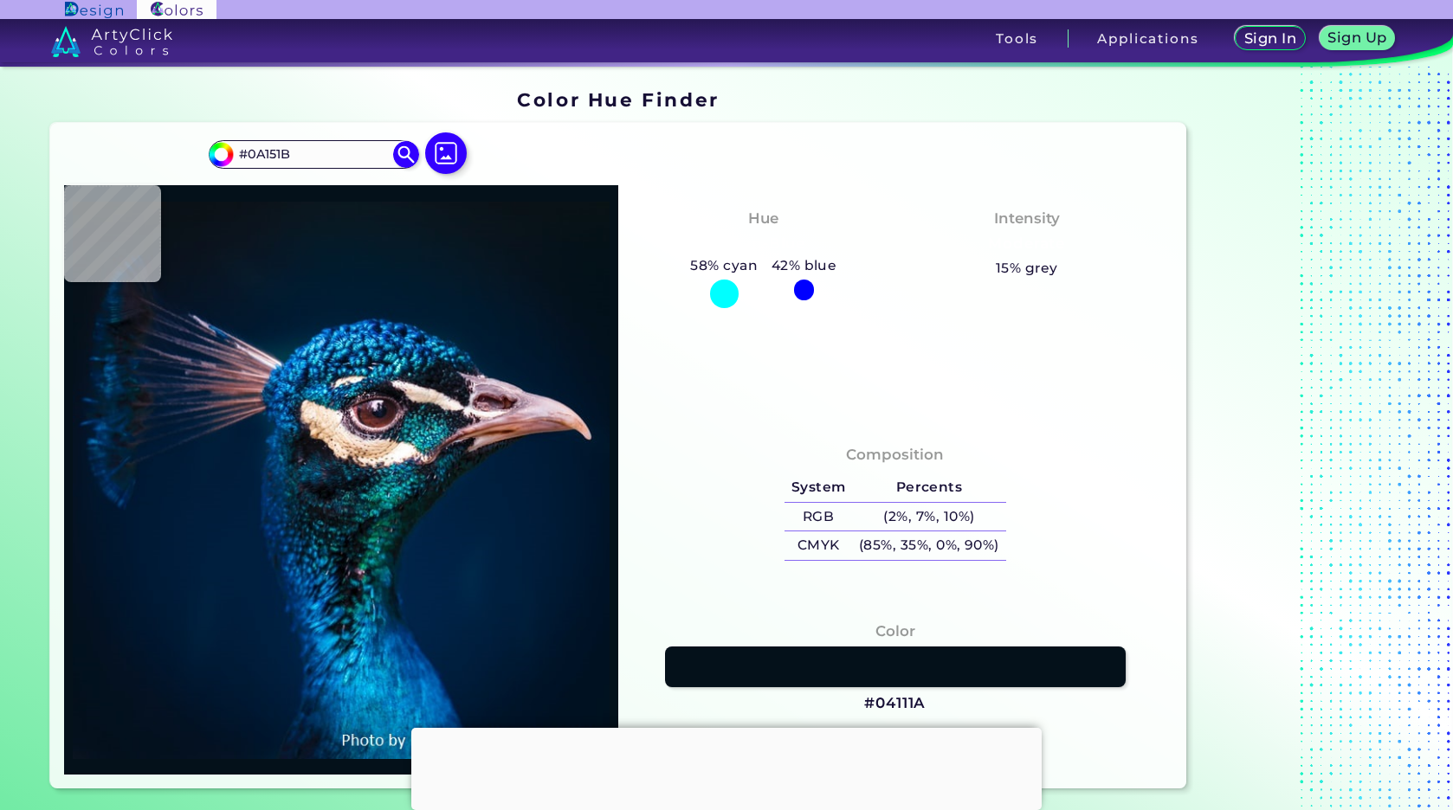
type input "#0A141B"
type input "#09141a"
type input "#09141A"
type input "#0a131a"
type input "#0A131A"
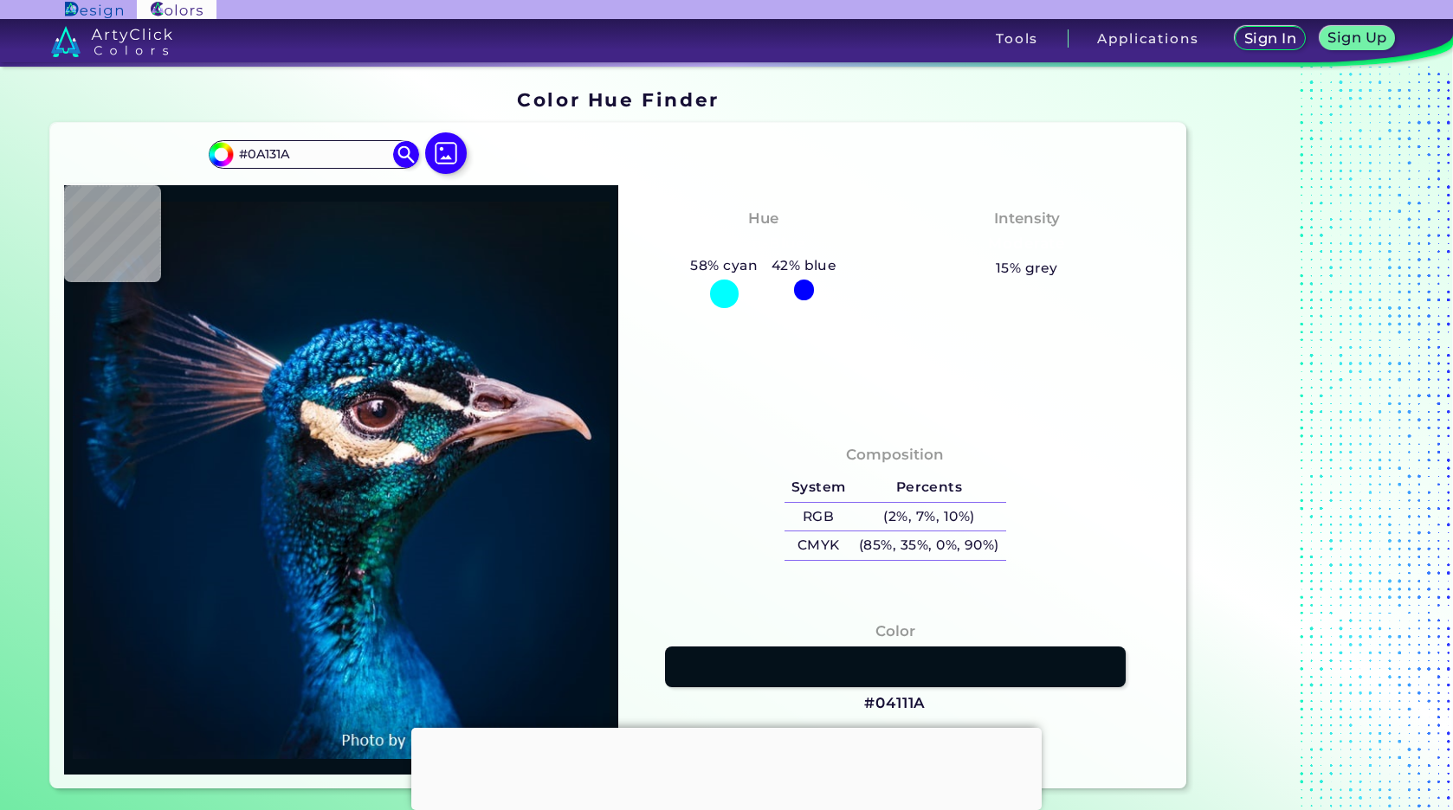
type input "#000000"
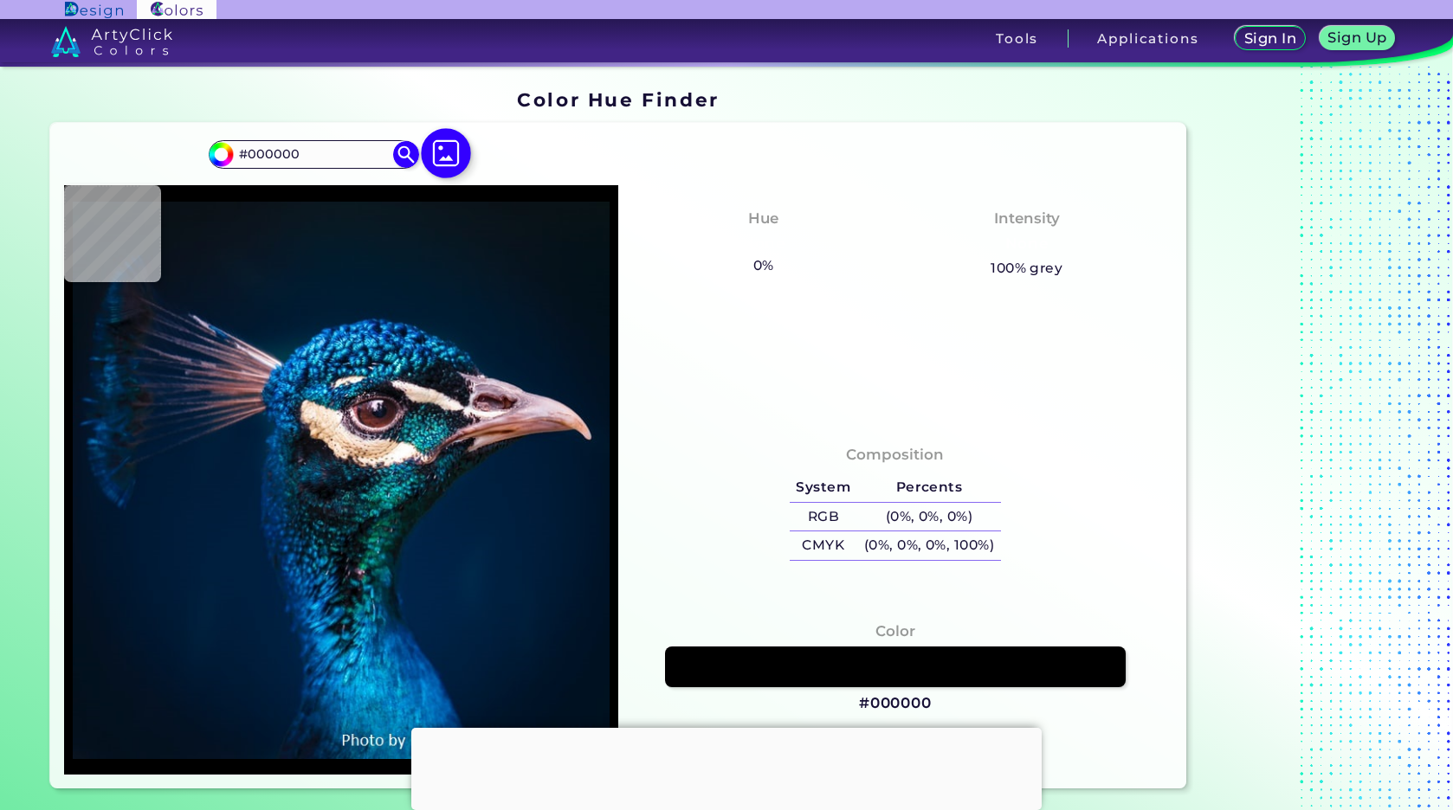
click at [453, 139] on img at bounding box center [446, 153] width 50 height 50
click at [0, 0] on input "file" at bounding box center [0, 0] width 0 height 0
type input "#ffffff"
type input "#FFFFFF"
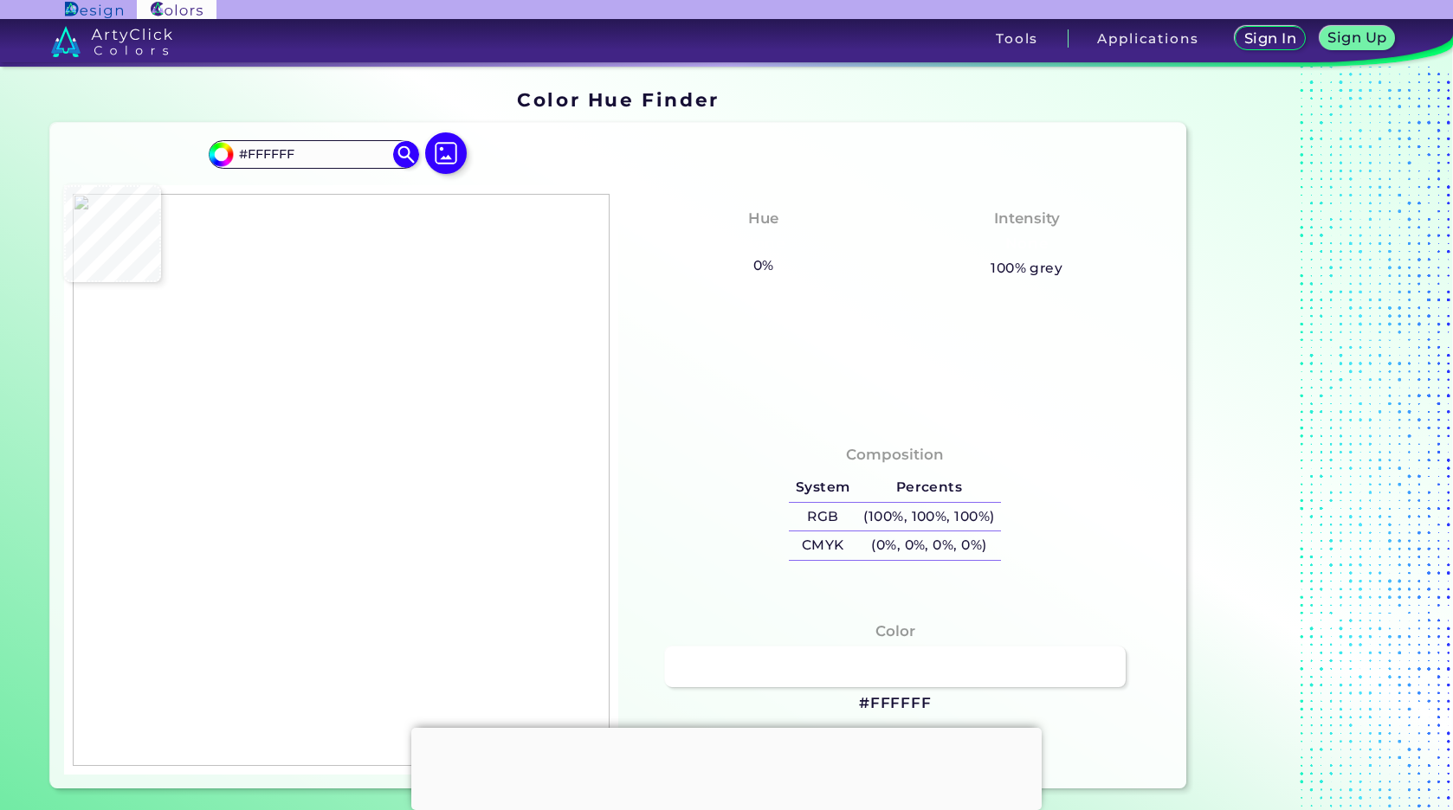
type input "#f5e8e3"
type input "#F5E8E3"
type input "#faeeea"
type input "#FAEEEA"
type input "#ffffff"
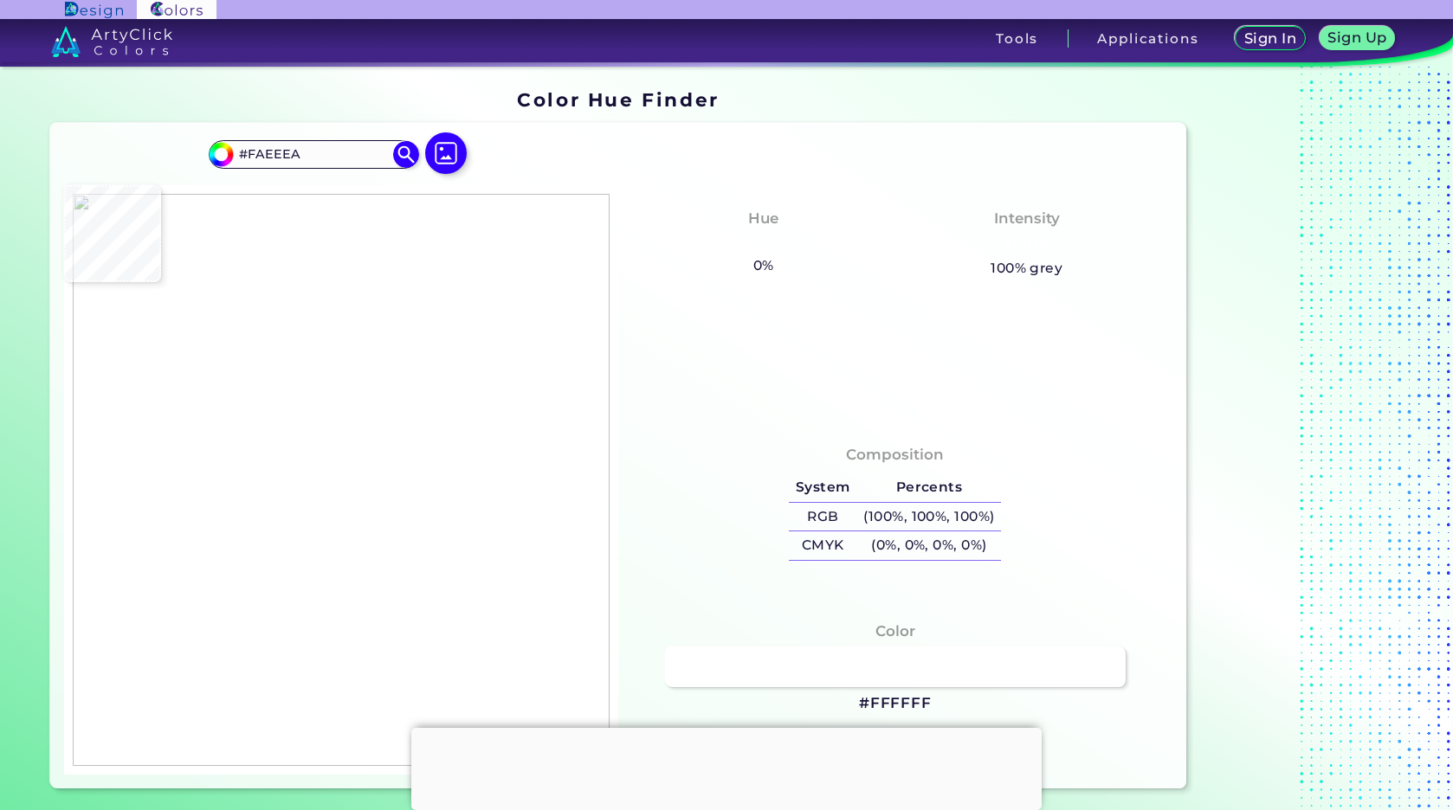
type input "#FFFFFF"
type input "#932e36"
type input "#932E36"
type input "#a7575c"
type input "#A7575C"
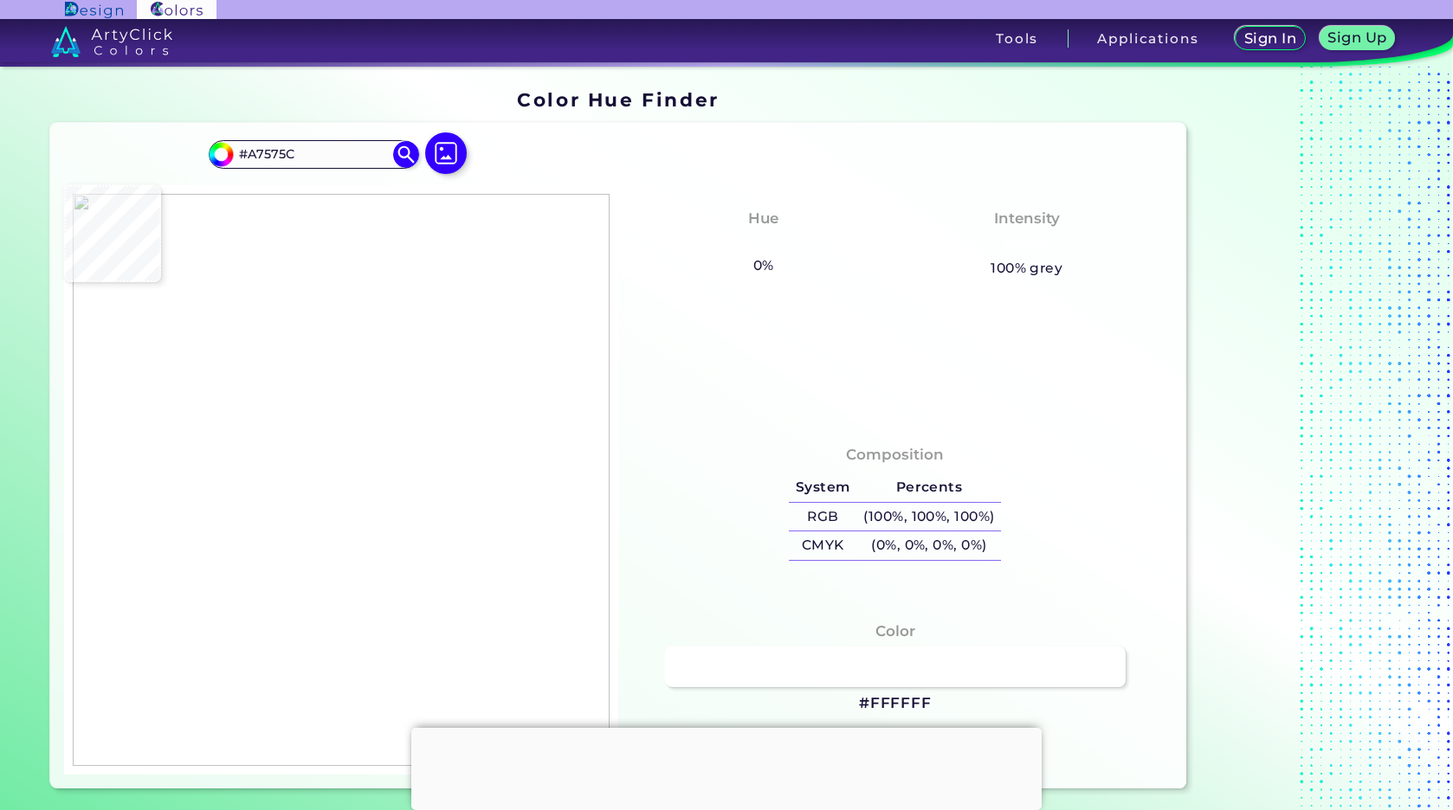
type input "#a95b60"
type input "#A95B60"
type input "#a7585d"
type input "#A7585D"
type input "#a95b60"
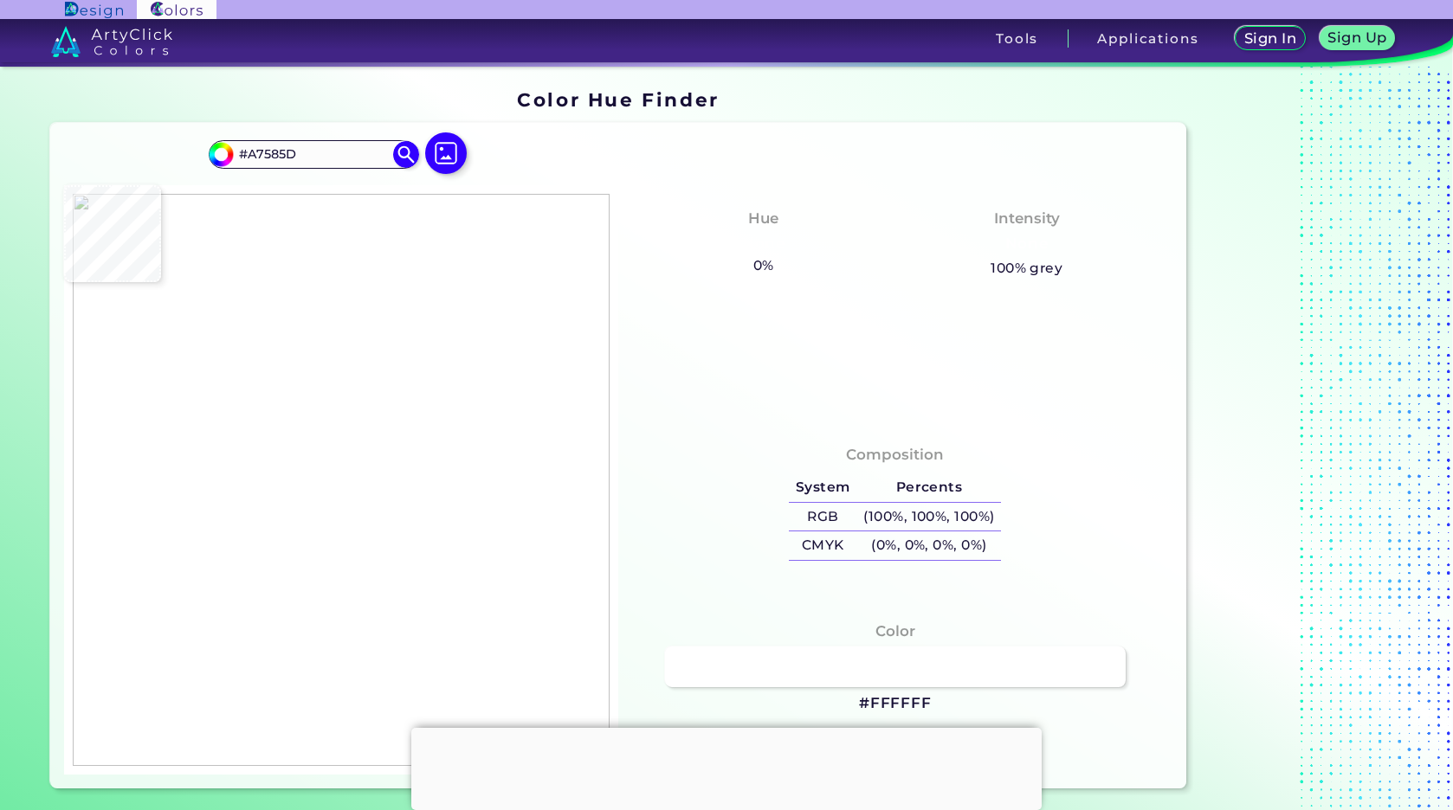
type input "#A95B60"
type input "#a7575c"
type input "#A7575C"
type input "#a35055"
type input "#A35055"
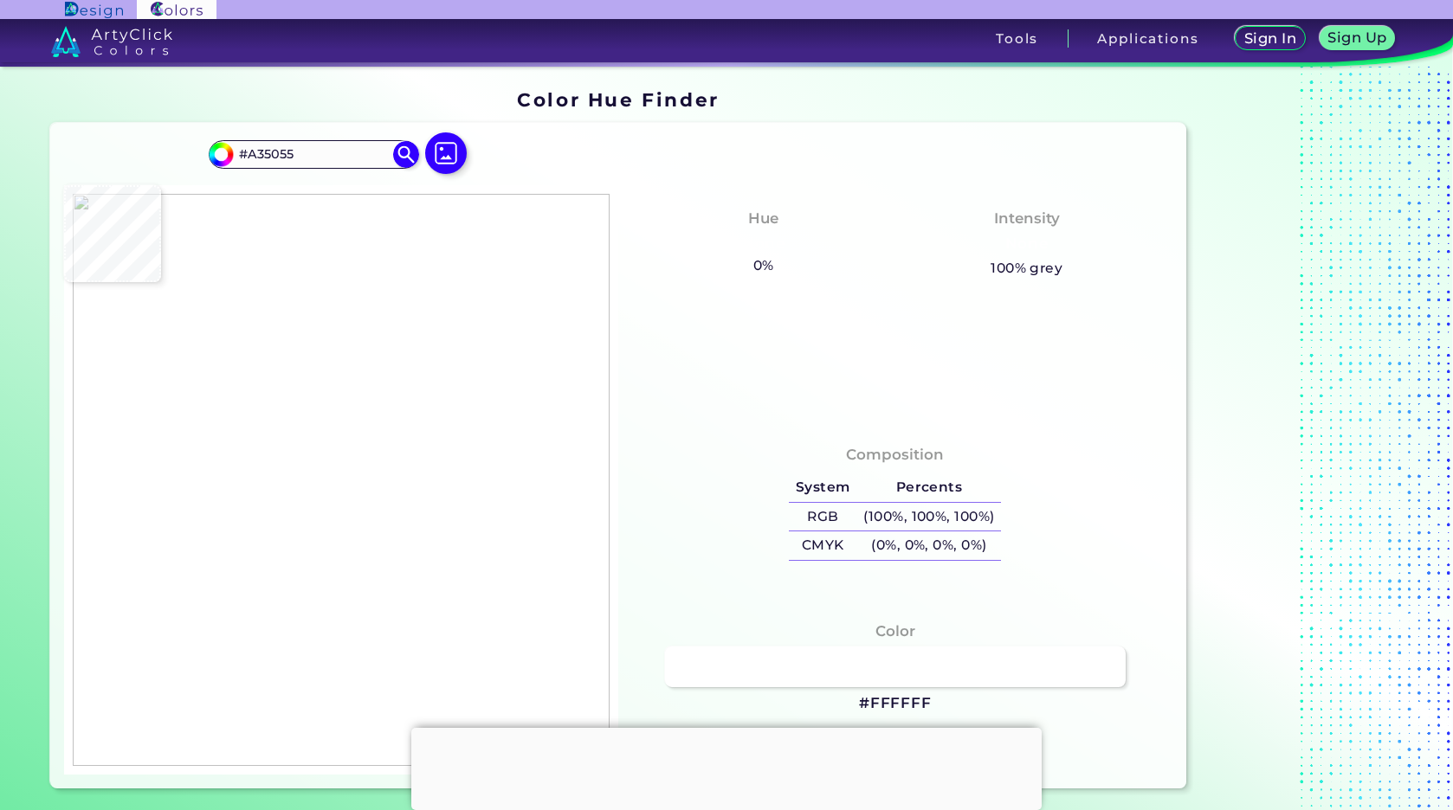
type input "#9f464c"
type input "#9F464C"
type input "#8e2d35"
type input "#8E2D35"
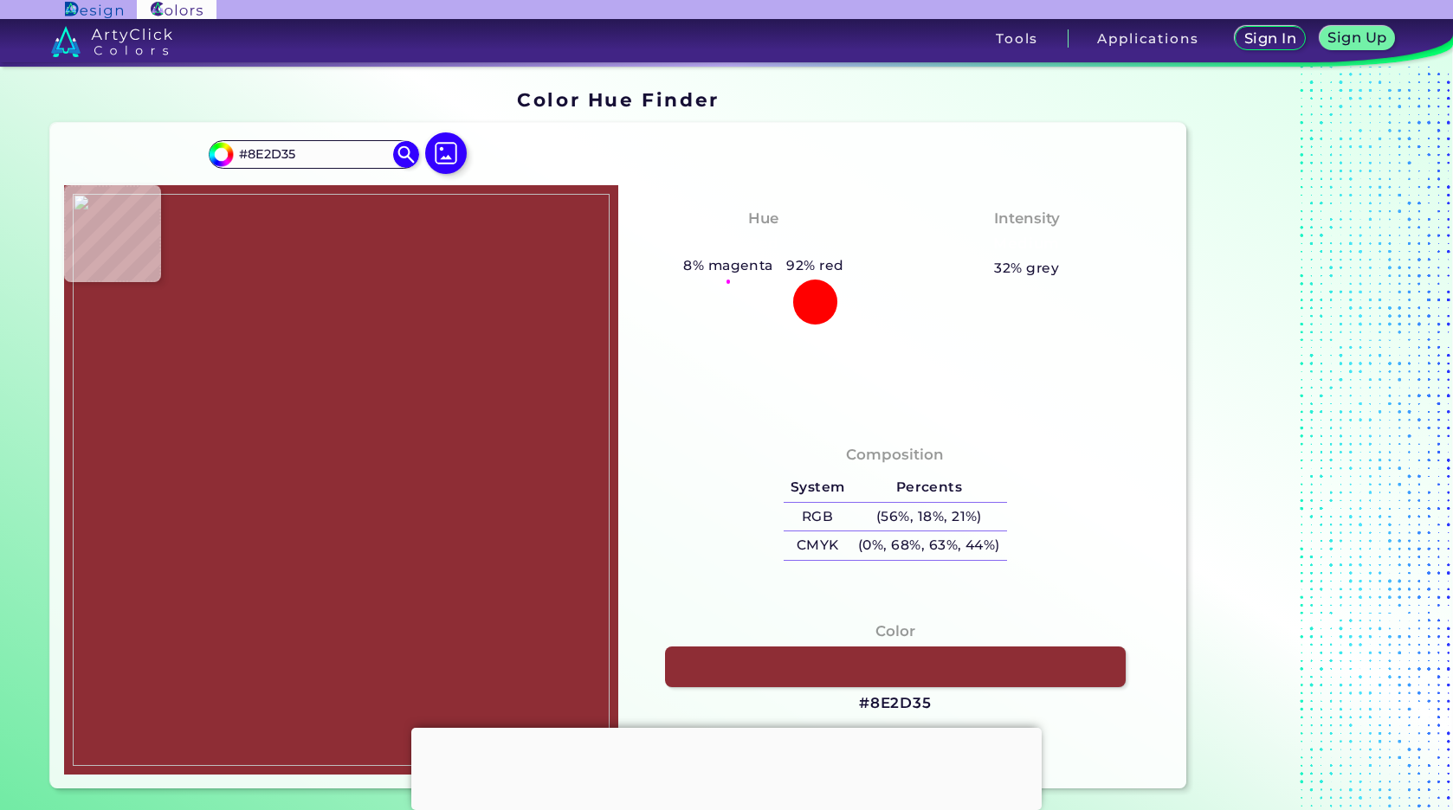
type input "#88262e"
type input "#88262E"
type input "#85262b"
type input "#85262B"
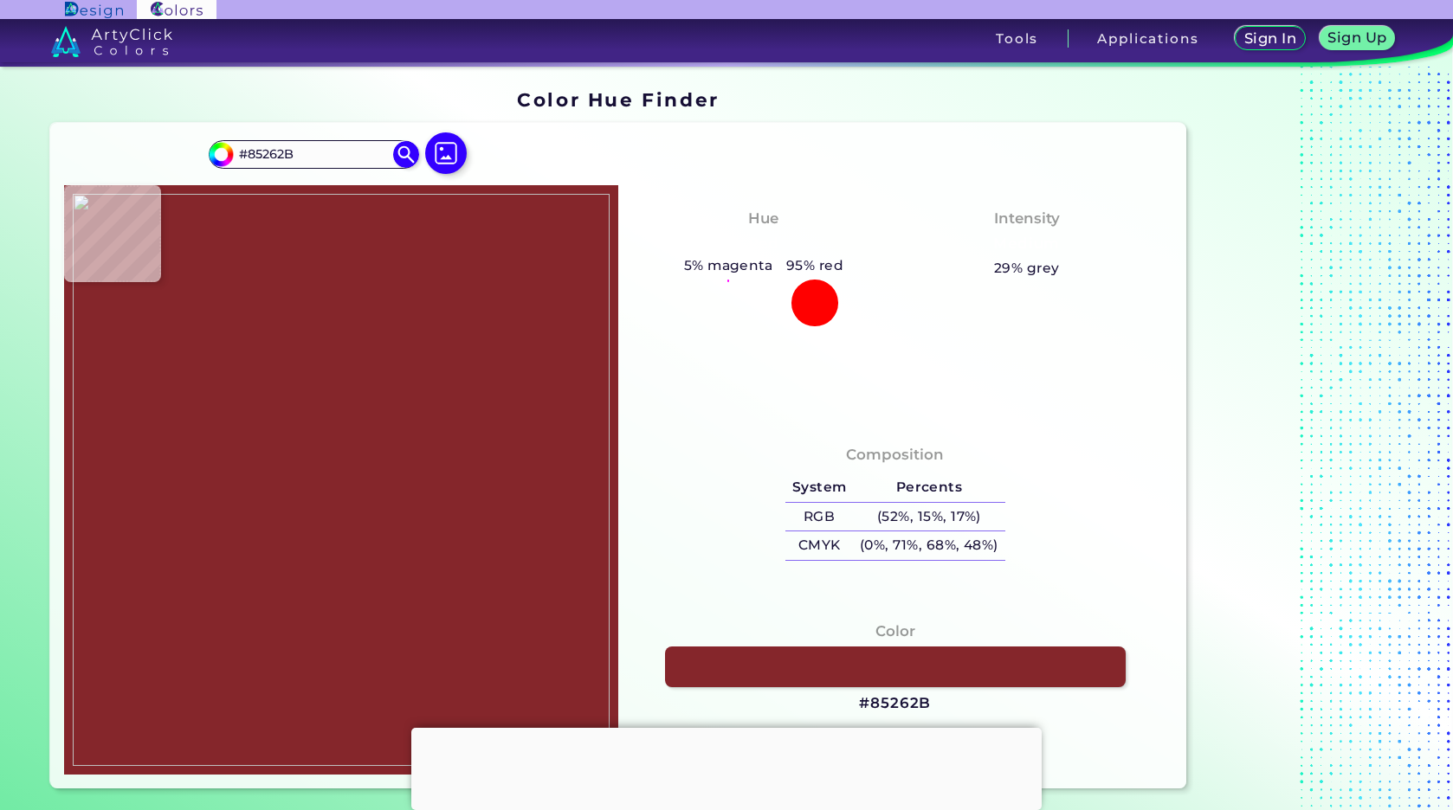
type input "#842328"
type input "#842429"
type input "#85262b"
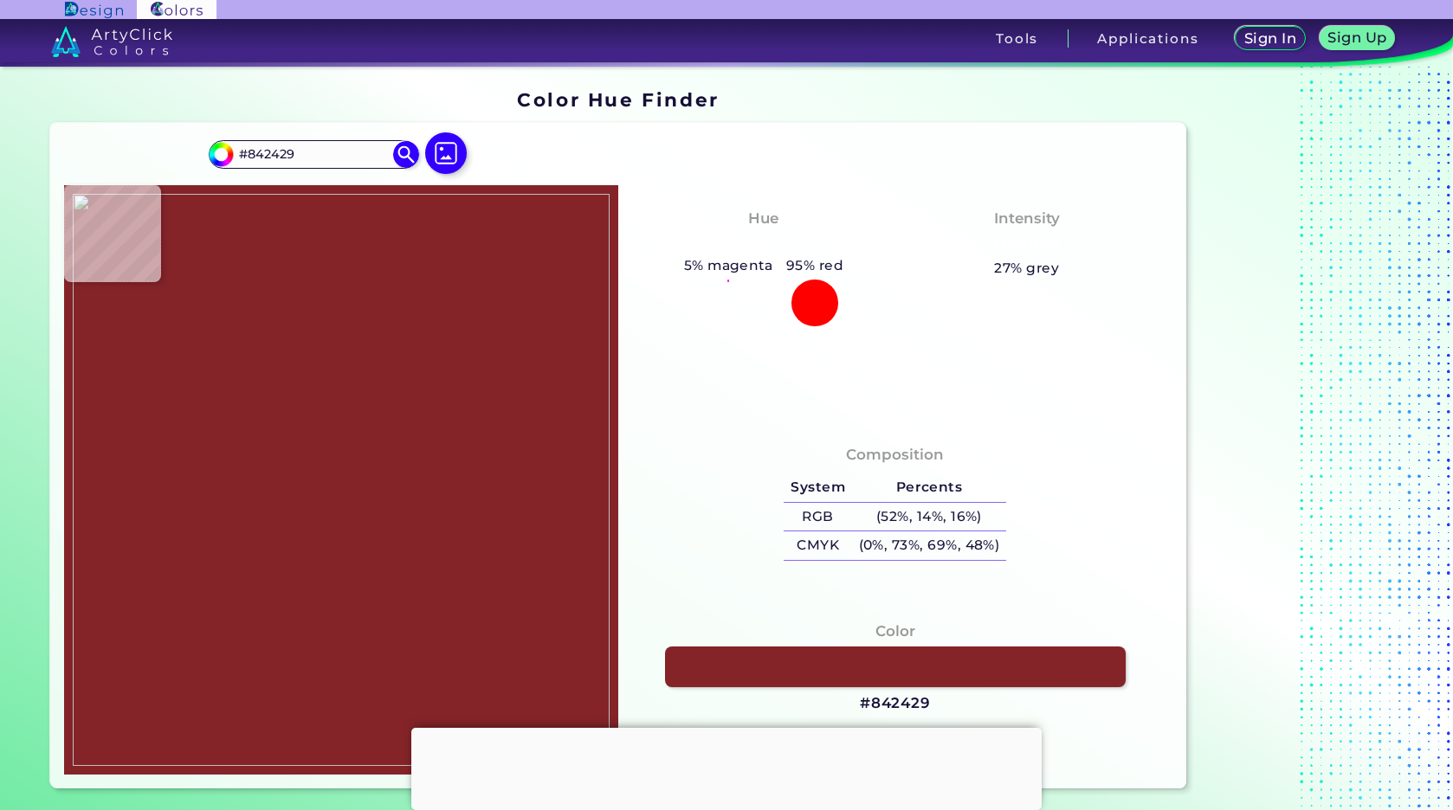
type input "#85262B"
type input "#86262c"
type input "#86262C"
type input "#ffffff"
type input "#FFFFFF"
